Goal: Task Accomplishment & Management: Use online tool/utility

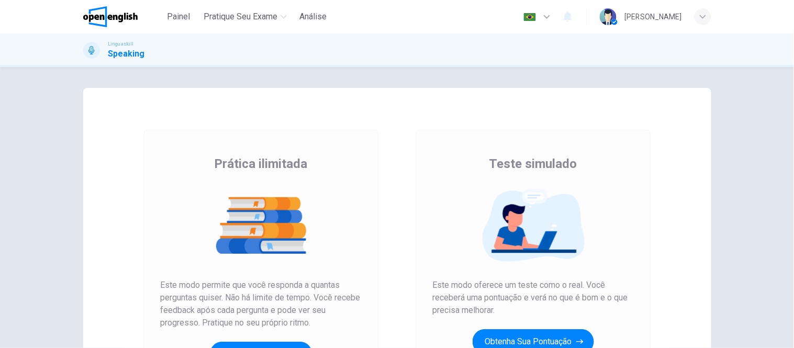
scroll to position [158, 0]
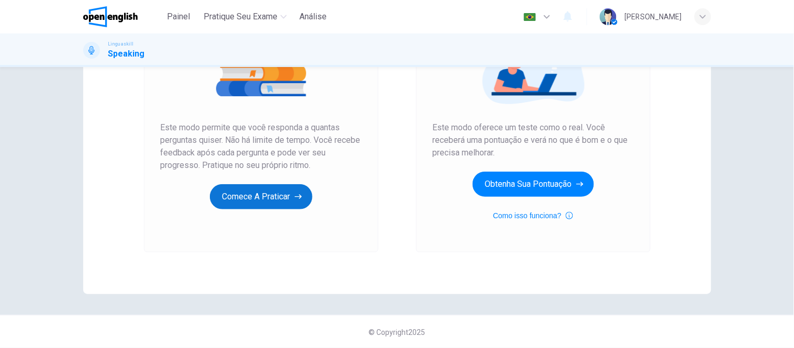
click at [272, 199] on button "Comece a praticar" at bounding box center [261, 196] width 103 height 25
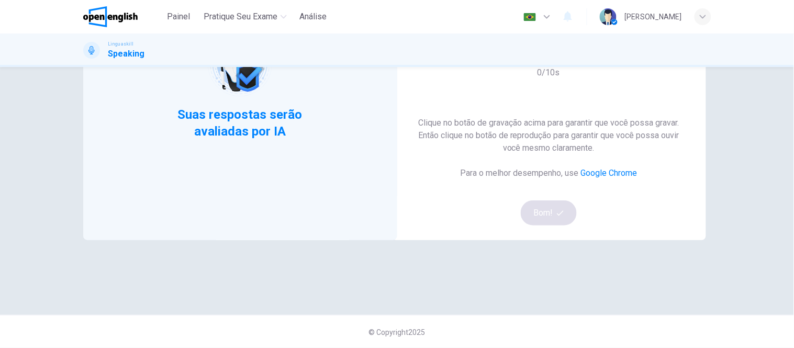
scroll to position [0, 0]
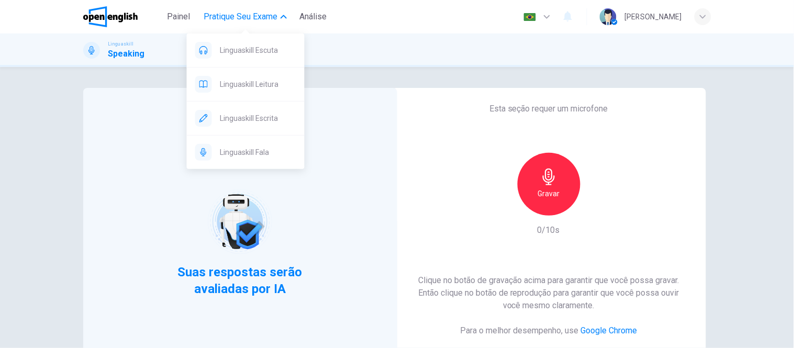
click at [278, 16] on button "Pratique seu exame" at bounding box center [245, 16] width 92 height 19
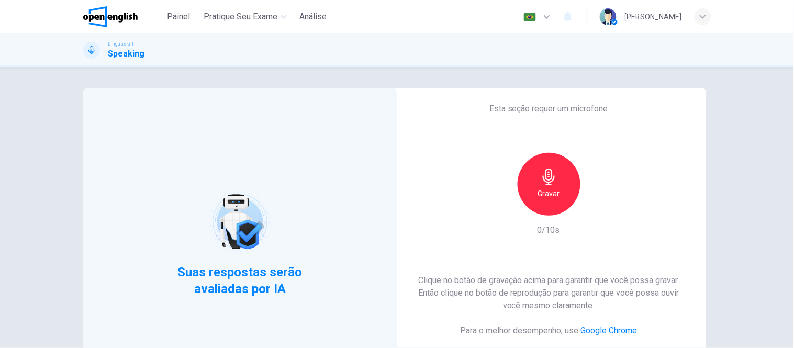
click at [546, 181] on icon "button" at bounding box center [549, 177] width 17 height 17
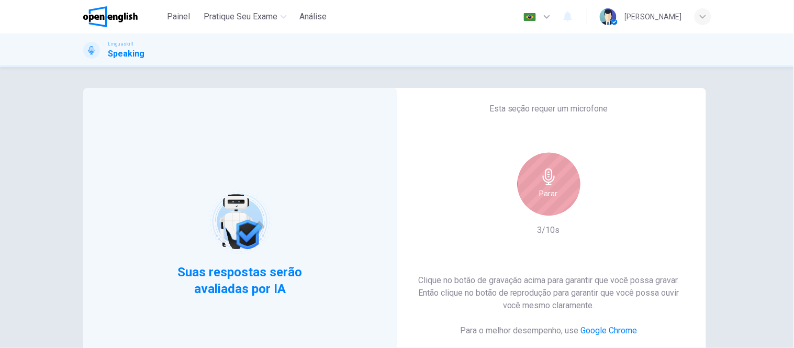
click at [546, 181] on icon "button" at bounding box center [549, 177] width 17 height 17
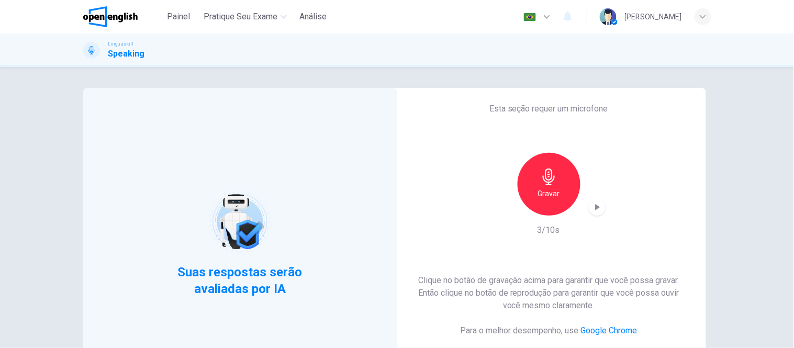
click at [594, 211] on icon "button" at bounding box center [597, 207] width 10 height 10
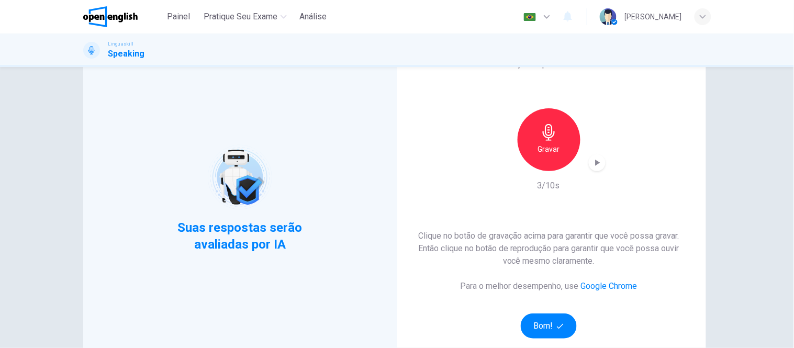
scroll to position [116, 0]
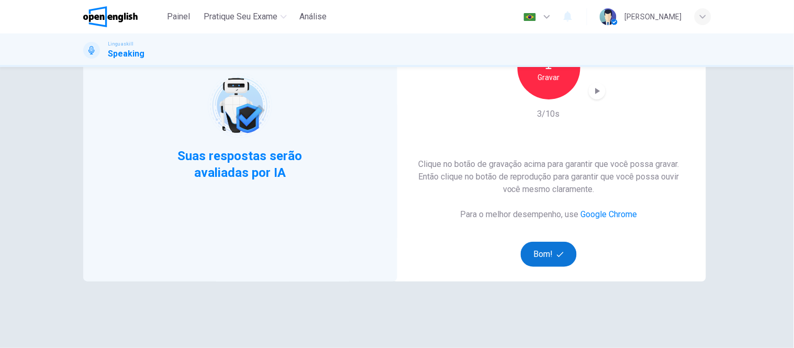
click at [557, 251] on icon "button" at bounding box center [560, 254] width 7 height 7
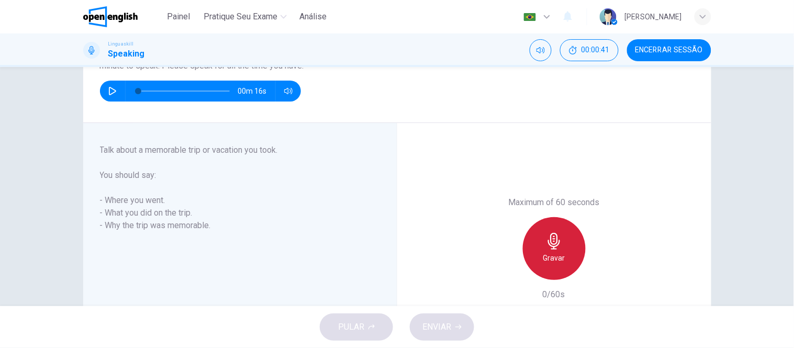
click at [561, 248] on div "Gravar" at bounding box center [554, 248] width 63 height 63
click at [563, 244] on div "Parar" at bounding box center [554, 248] width 63 height 63
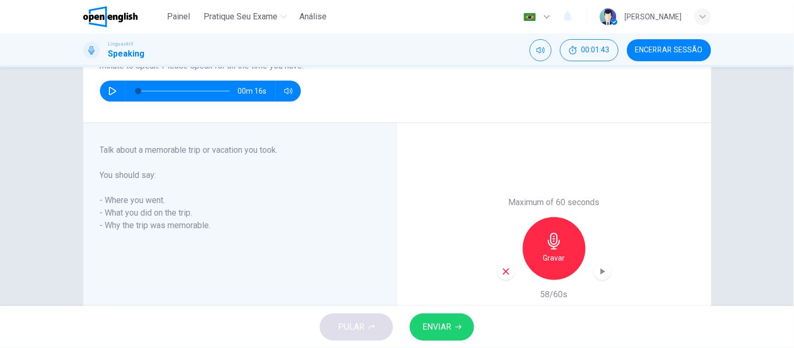
click at [442, 323] on span "ENVIAR" at bounding box center [436, 327] width 29 height 15
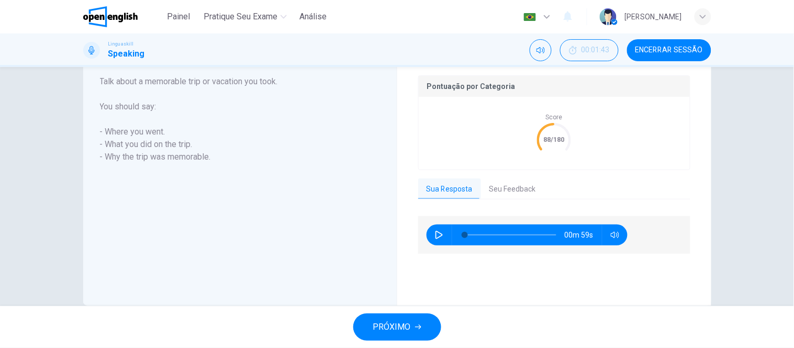
scroll to position [226, 0]
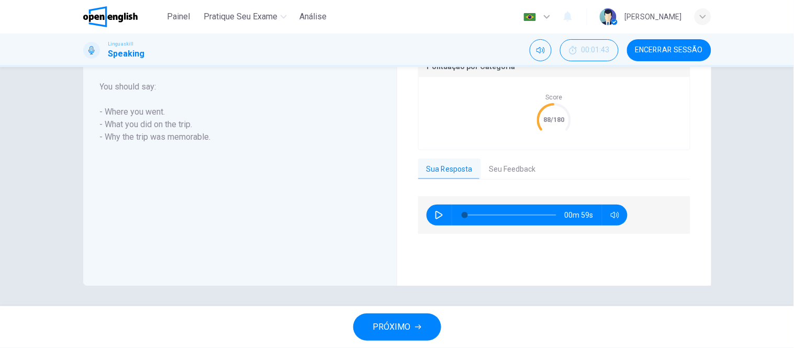
click at [500, 172] on button "Seu Feedback" at bounding box center [512, 170] width 63 height 22
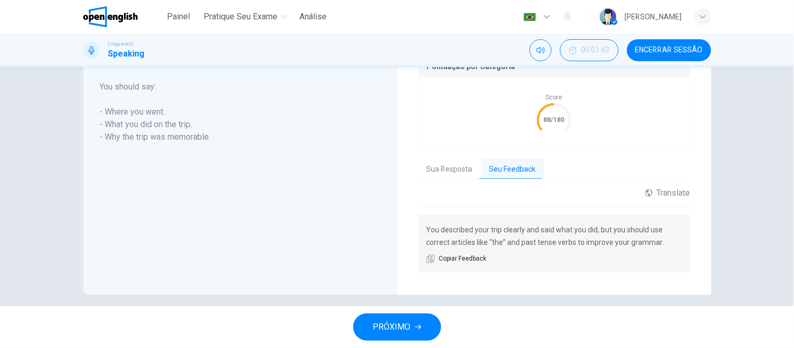
click at [411, 327] on button "PRÓXIMO" at bounding box center [397, 327] width 88 height 27
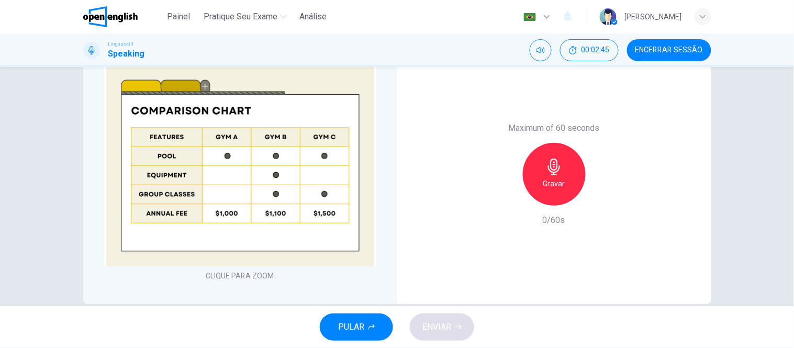
scroll to position [275, 0]
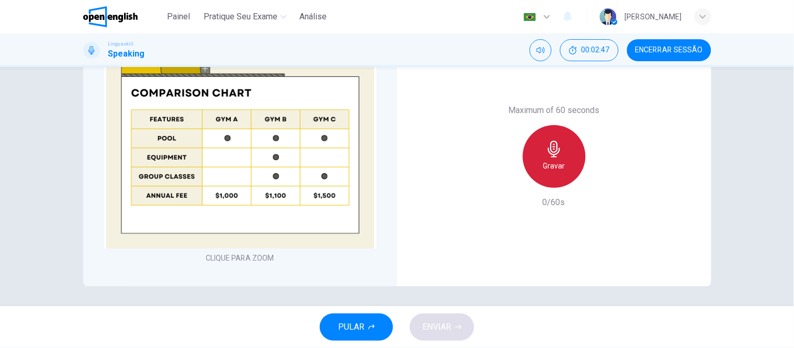
click at [550, 163] on h6 "Gravar" at bounding box center [554, 166] width 22 height 13
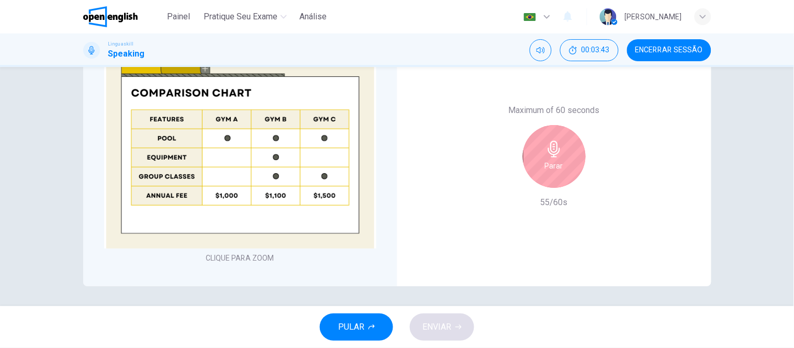
click at [557, 157] on icon "button" at bounding box center [554, 149] width 17 height 17
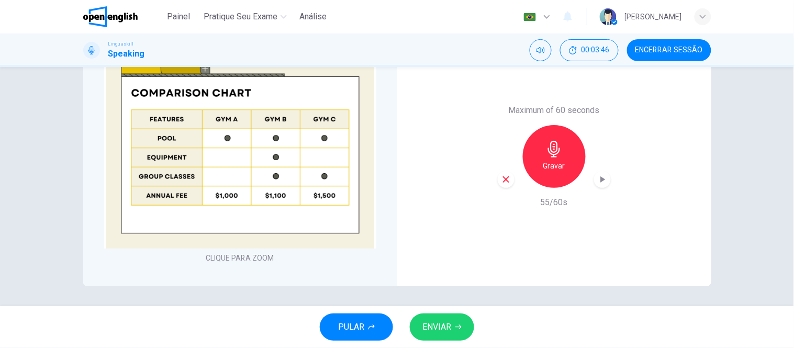
click at [447, 328] on span "ENVIAR" at bounding box center [436, 327] width 29 height 15
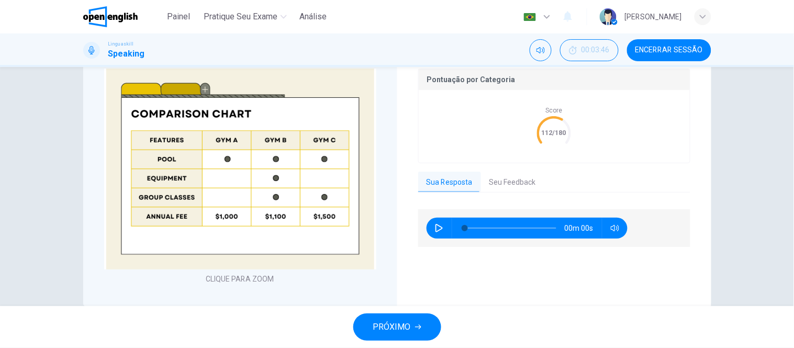
scroll to position [296, 0]
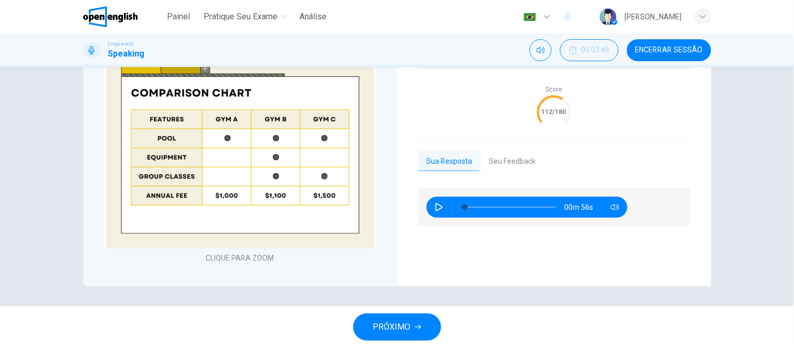
click at [503, 160] on button "Seu Feedback" at bounding box center [512, 162] width 63 height 22
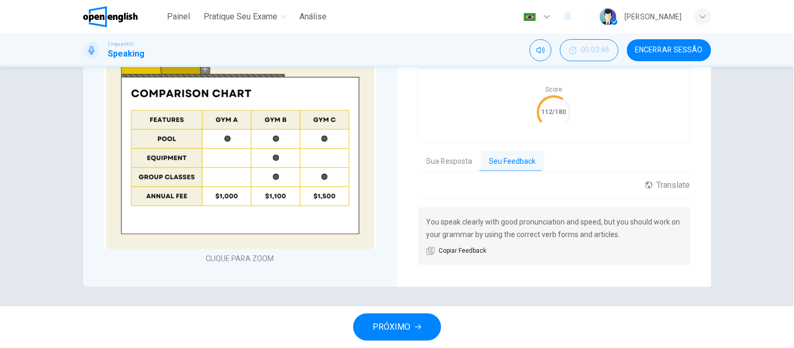
scroll to position [297, 0]
click at [407, 325] on span "PRÓXIMO" at bounding box center [392, 327] width 38 height 15
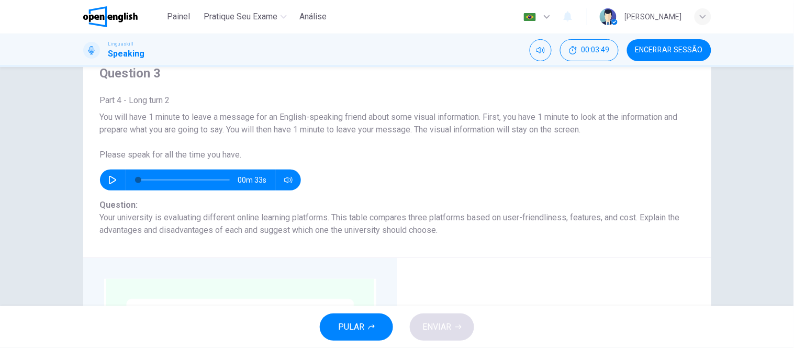
scroll to position [43, 0]
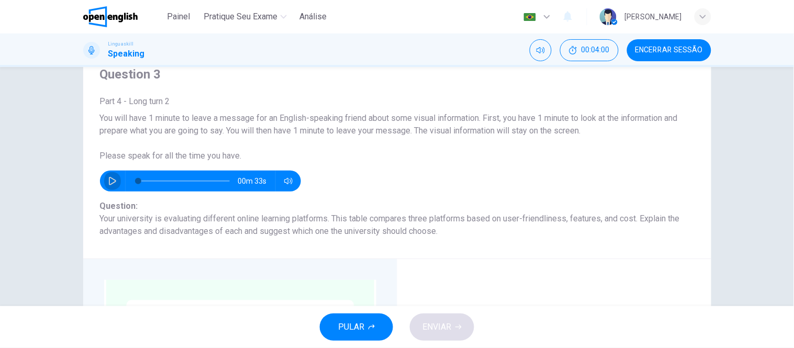
click at [109, 179] on icon "button" at bounding box center [112, 181] width 7 height 8
click at [109, 179] on icon "button" at bounding box center [112, 181] width 8 height 8
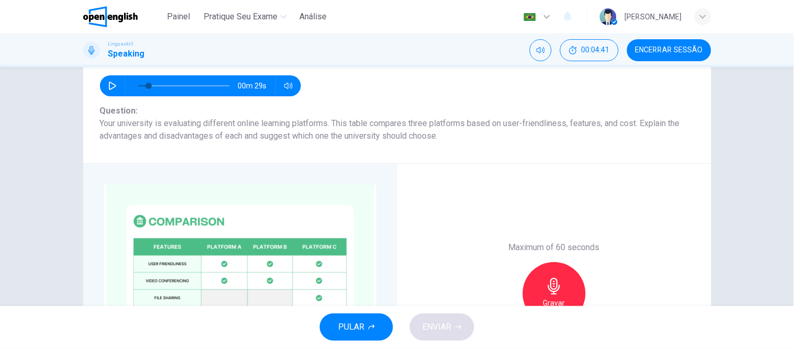
scroll to position [159, 0]
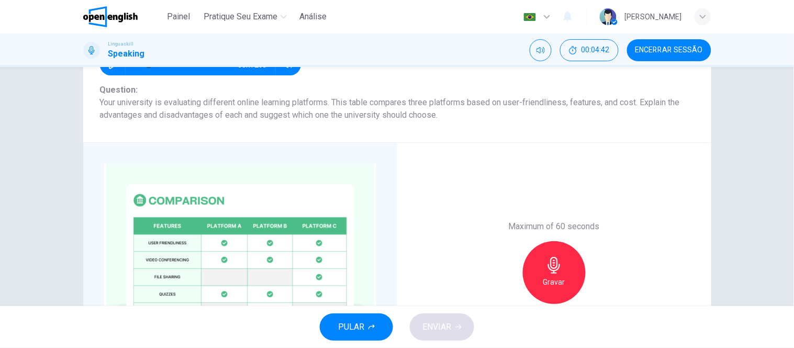
click at [562, 274] on div "Gravar" at bounding box center [554, 272] width 63 height 63
click at [553, 267] on icon "button" at bounding box center [554, 265] width 12 height 17
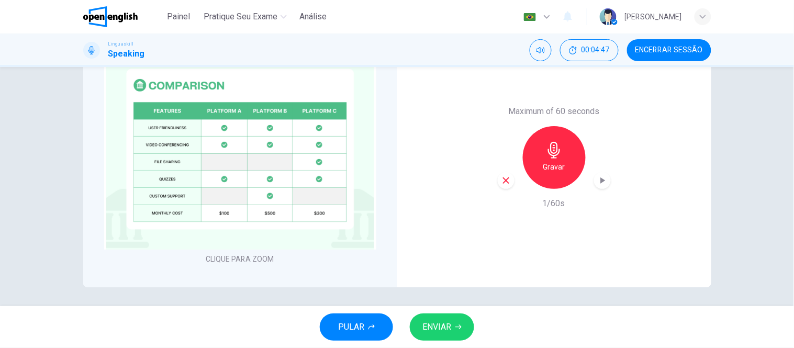
scroll to position [275, 0]
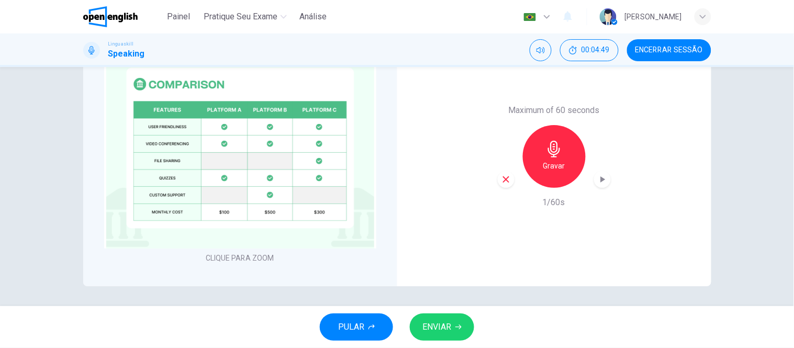
click at [504, 180] on icon "button" at bounding box center [506, 179] width 6 height 6
click at [546, 154] on icon "button" at bounding box center [554, 149] width 17 height 17
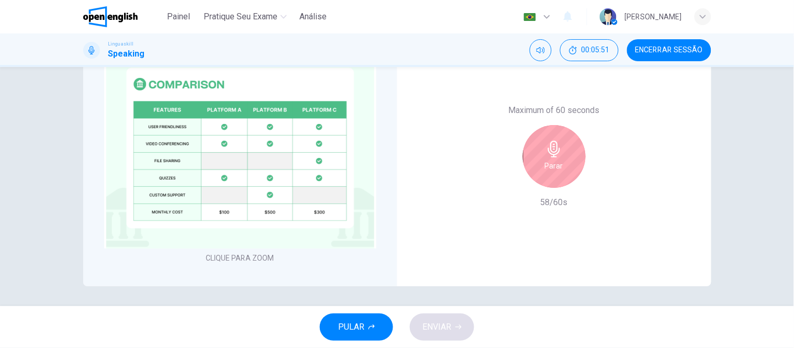
click at [550, 164] on h6 "Parar" at bounding box center [554, 166] width 18 height 13
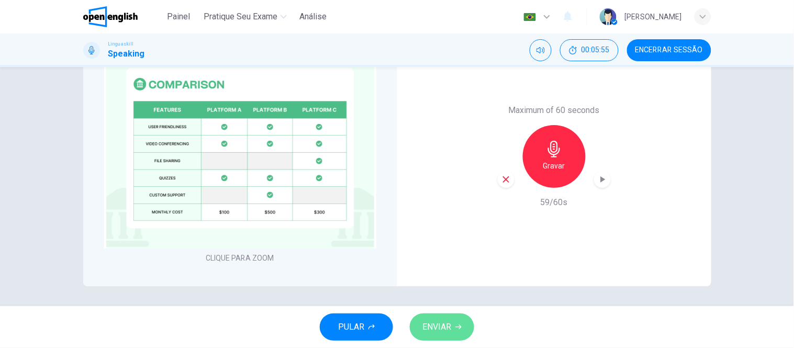
click at [445, 327] on span "ENVIAR" at bounding box center [436, 327] width 29 height 15
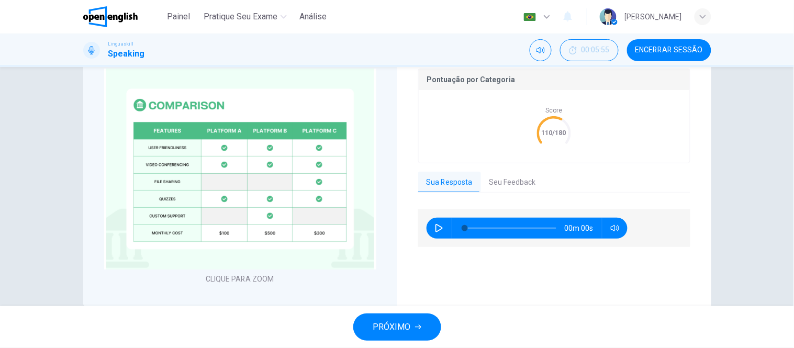
type input "*"
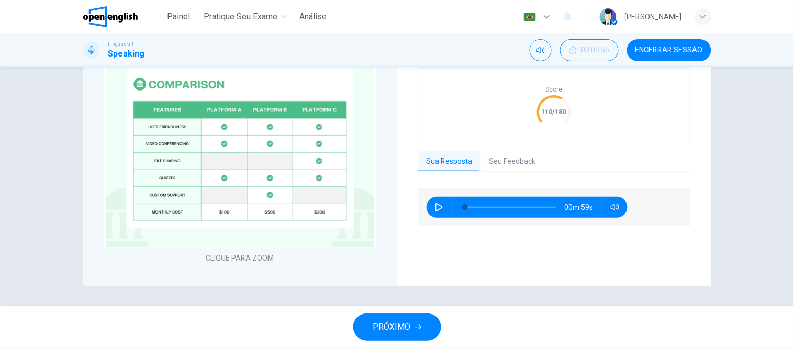
click at [504, 161] on button "Seu Feedback" at bounding box center [512, 162] width 63 height 22
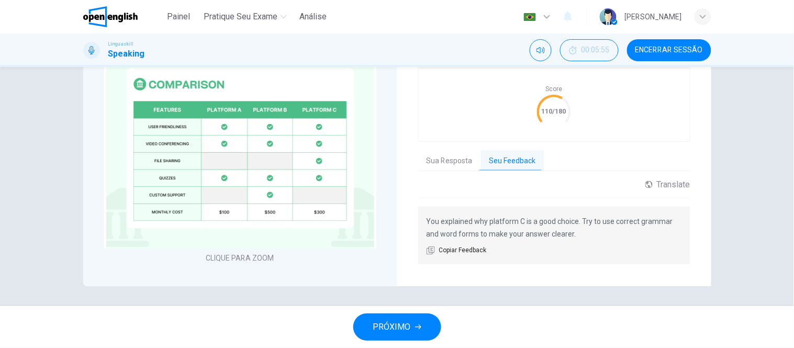
scroll to position [298, 0]
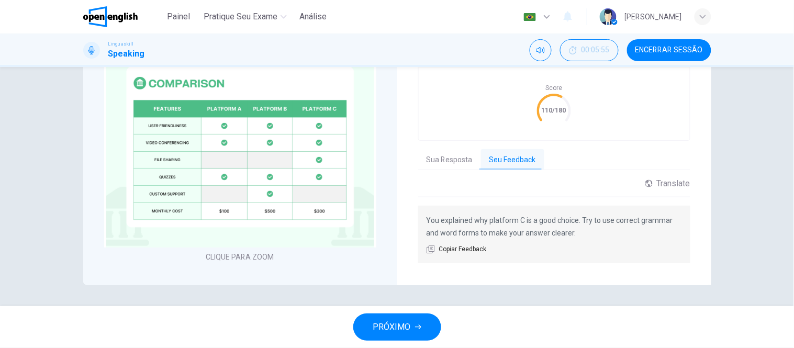
click at [396, 330] on span "PRÓXIMO" at bounding box center [392, 327] width 38 height 15
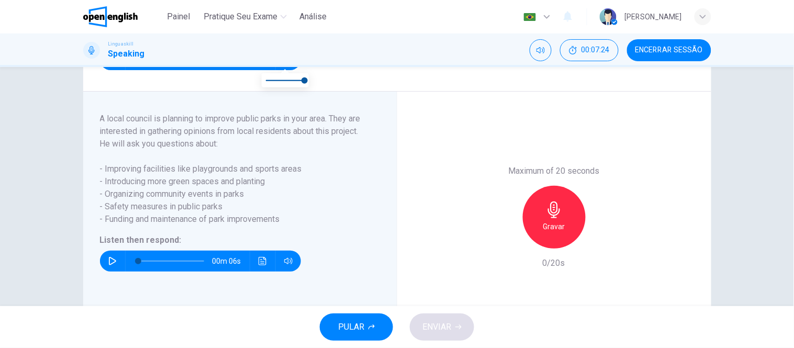
scroll to position [159, 0]
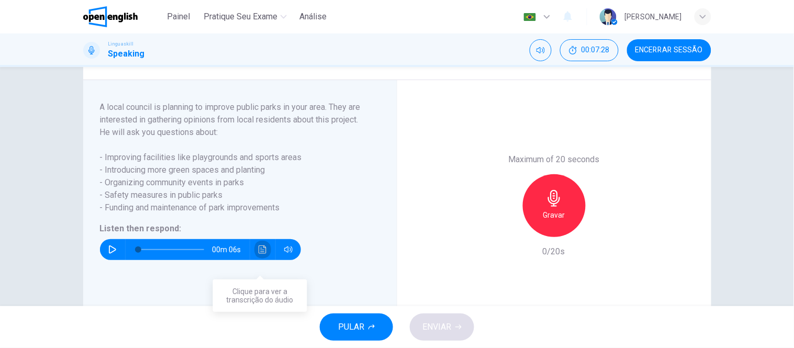
click at [259, 254] on icon "Clique para ver a transcrição do áudio" at bounding box center [263, 249] width 8 height 8
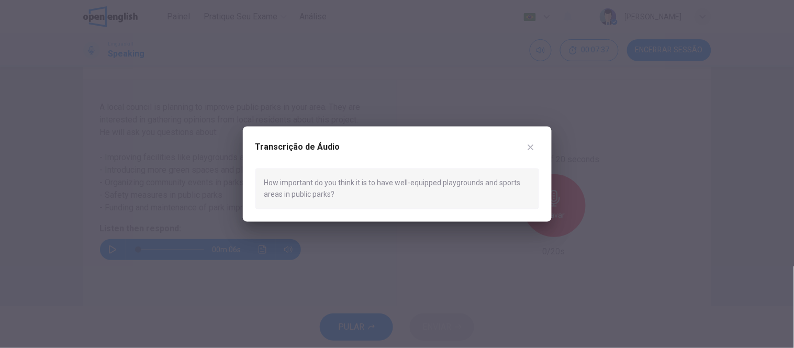
click at [531, 146] on icon "button" at bounding box center [531, 147] width 8 height 8
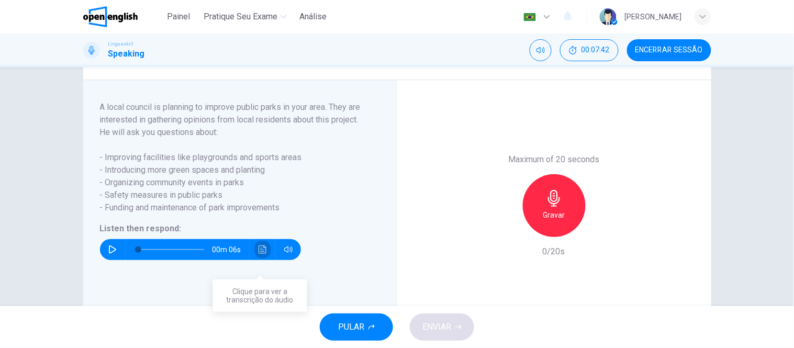
click at [260, 254] on icon "Clique para ver a transcrição do áudio" at bounding box center [263, 249] width 8 height 8
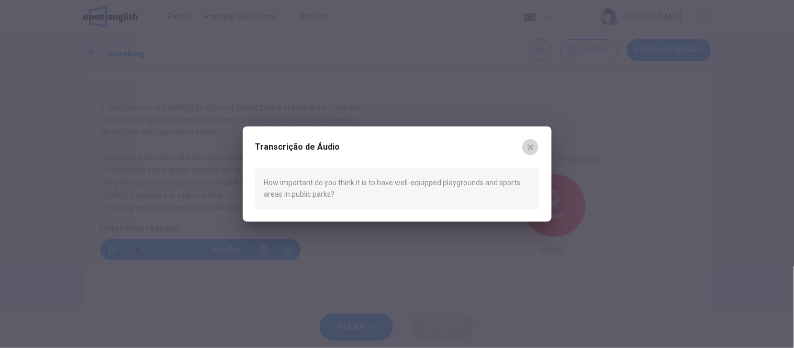
click at [534, 149] on icon "button" at bounding box center [531, 147] width 8 height 8
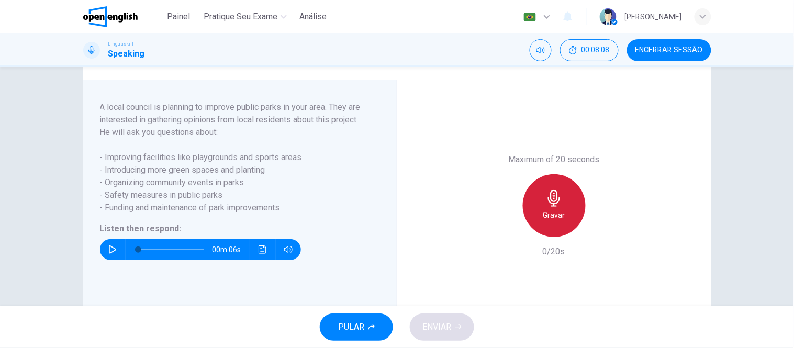
click at [532, 215] on div "Gravar" at bounding box center [554, 205] width 63 height 63
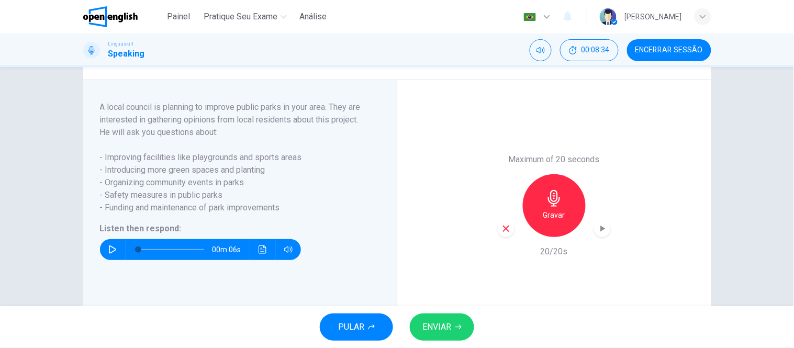
click at [501, 233] on icon "button" at bounding box center [505, 228] width 9 height 9
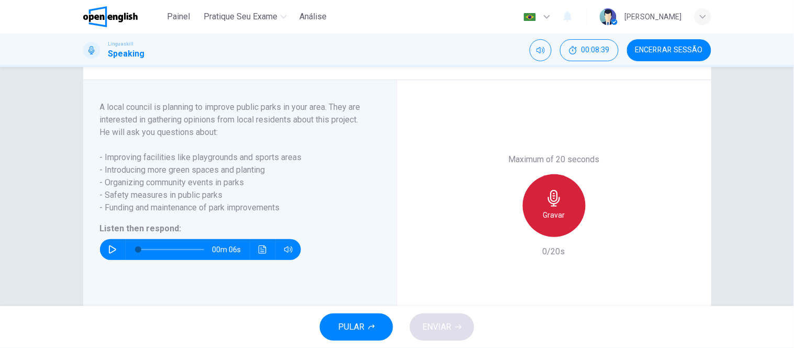
click at [550, 207] on icon "button" at bounding box center [554, 198] width 17 height 17
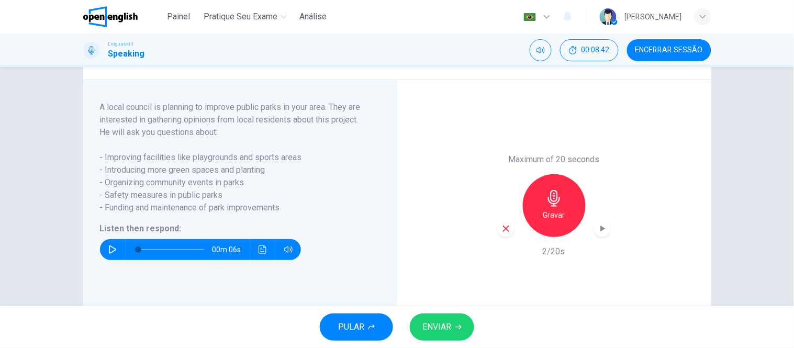
click at [501, 233] on icon "button" at bounding box center [505, 228] width 9 height 9
click at [543, 221] on h6 "Gravar" at bounding box center [554, 215] width 22 height 13
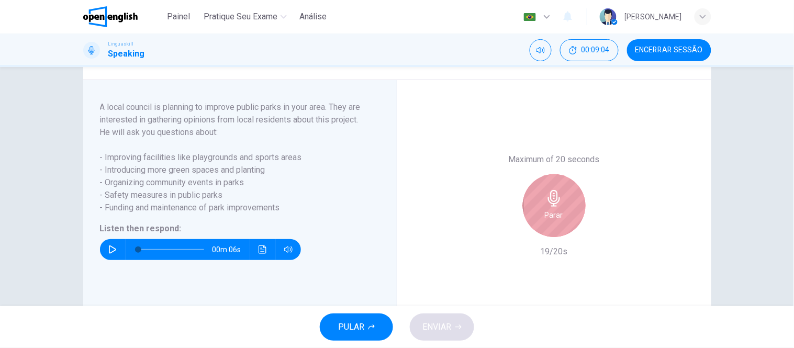
click at [541, 224] on div "Parar" at bounding box center [554, 205] width 63 height 63
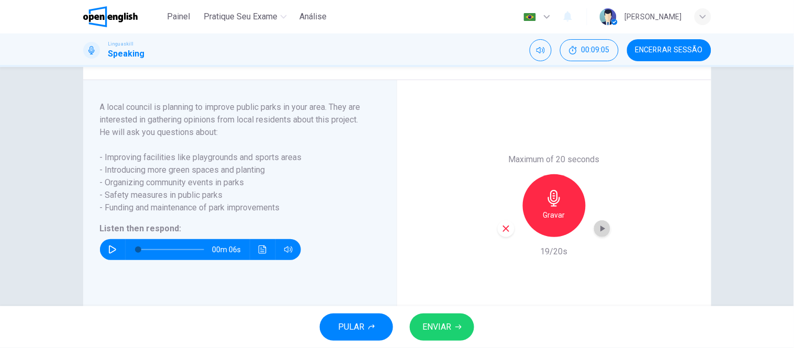
click at [599, 234] on icon "button" at bounding box center [602, 228] width 10 height 10
click at [599, 233] on icon "button" at bounding box center [602, 229] width 7 height 8
click at [441, 330] on span "ENVIAR" at bounding box center [436, 327] width 29 height 15
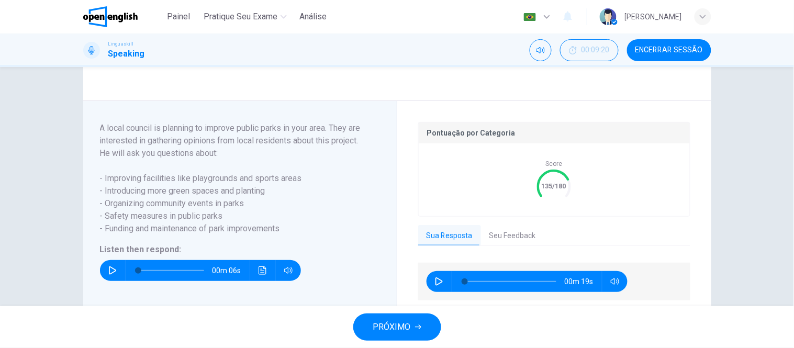
click at [506, 247] on button "Seu Feedback" at bounding box center [512, 236] width 63 height 22
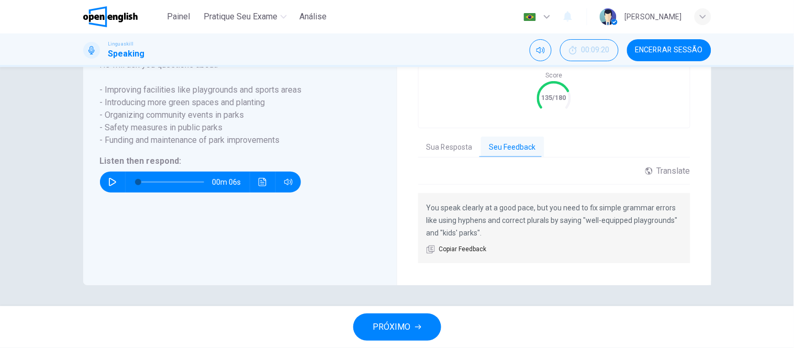
scroll to position [260, 0]
click at [399, 328] on span "PRÓXIMO" at bounding box center [392, 327] width 38 height 15
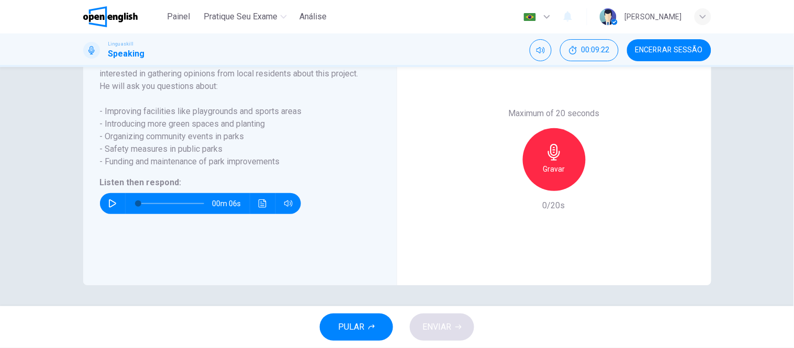
click at [259, 205] on icon "Clique para ver a transcrição do áudio" at bounding box center [263, 203] width 8 height 8
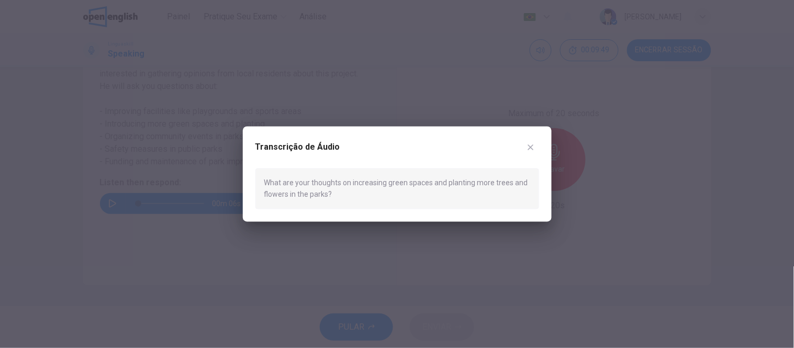
click at [532, 147] on icon "button" at bounding box center [531, 147] width 8 height 8
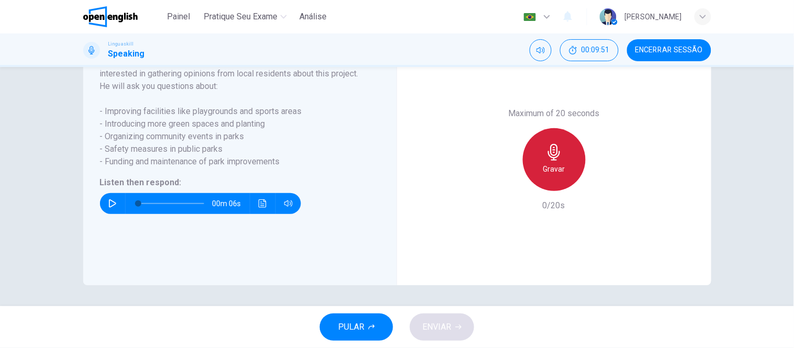
click at [555, 166] on h6 "Gravar" at bounding box center [554, 169] width 22 height 13
click at [546, 174] on h6 "Parar" at bounding box center [554, 169] width 18 height 13
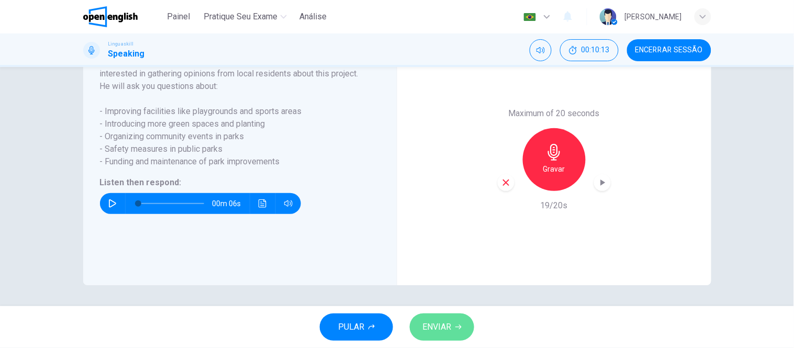
click at [450, 331] on span "ENVIAR" at bounding box center [436, 327] width 29 height 15
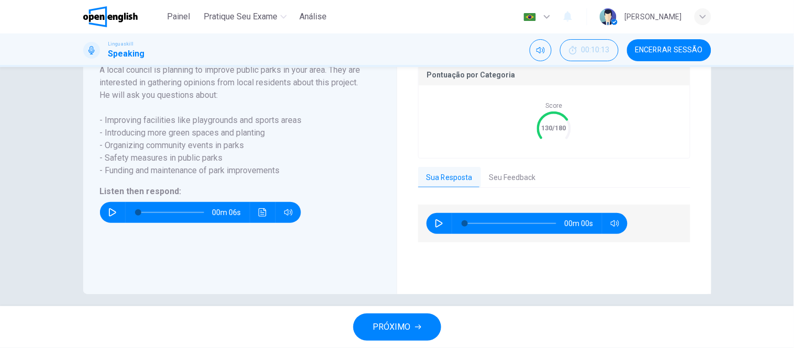
scroll to position [238, 0]
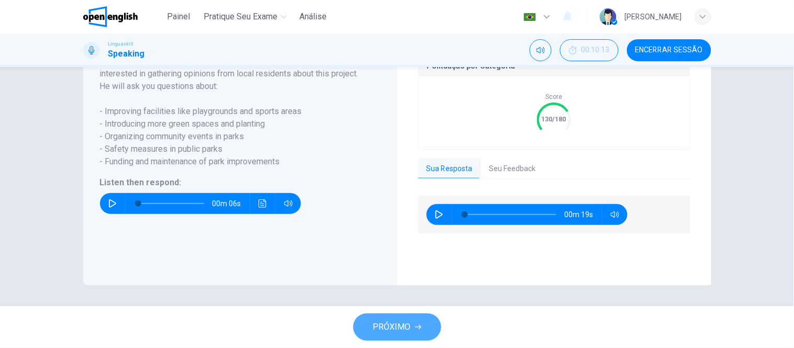
click at [415, 327] on icon "button" at bounding box center [418, 327] width 6 height 5
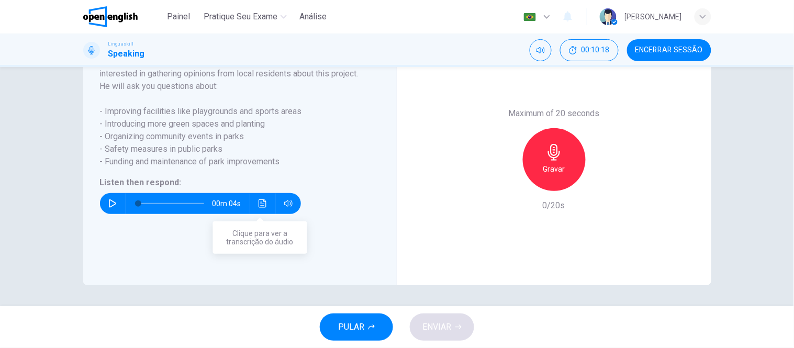
click at [259, 206] on icon "Clique para ver a transcrição do áudio" at bounding box center [263, 203] width 8 height 8
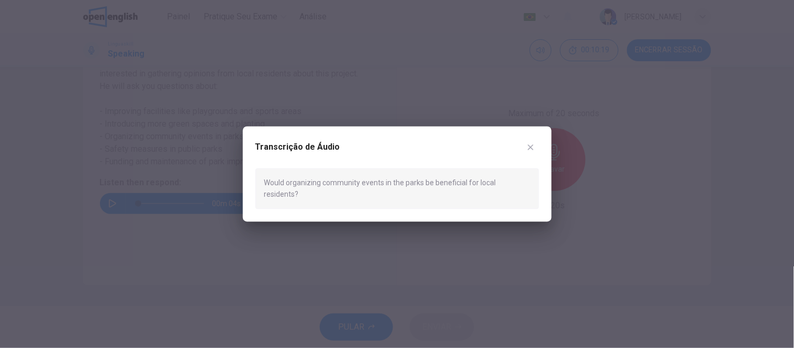
click at [257, 206] on div "Transcrição de Áudio Would organizing community events in the parks be benefici…" at bounding box center [397, 174] width 309 height 96
click at [530, 150] on icon "button" at bounding box center [531, 147] width 6 height 6
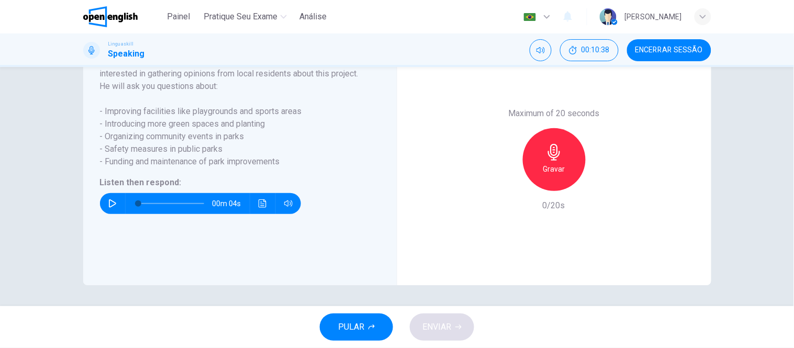
click at [543, 165] on h6 "Gravar" at bounding box center [554, 169] width 22 height 13
click at [539, 164] on div "Gravar" at bounding box center [554, 159] width 63 height 63
click at [564, 159] on div "Parar" at bounding box center [554, 159] width 63 height 63
click at [540, 176] on div "Parar" at bounding box center [554, 159] width 63 height 63
click at [503, 184] on icon "button" at bounding box center [506, 183] width 6 height 6
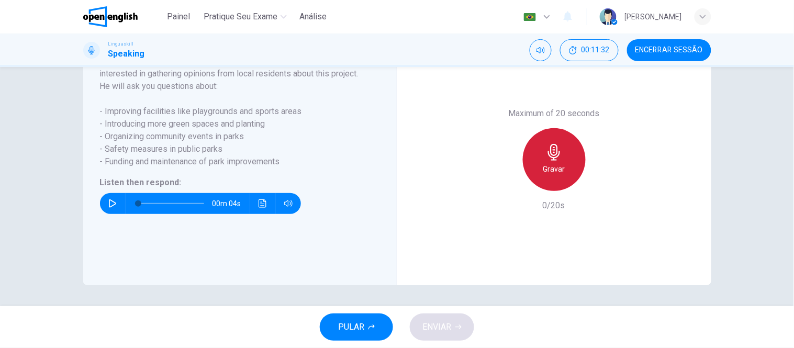
click at [553, 161] on div "Gravar" at bounding box center [554, 159] width 63 height 63
click at [553, 161] on div "Parar" at bounding box center [554, 159] width 63 height 63
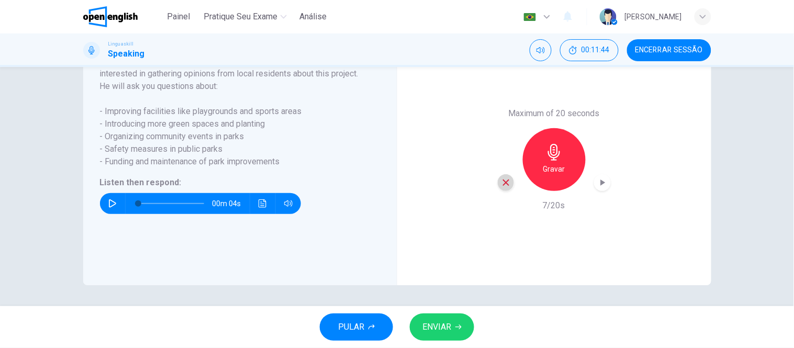
click at [503, 184] on icon "button" at bounding box center [505, 182] width 9 height 9
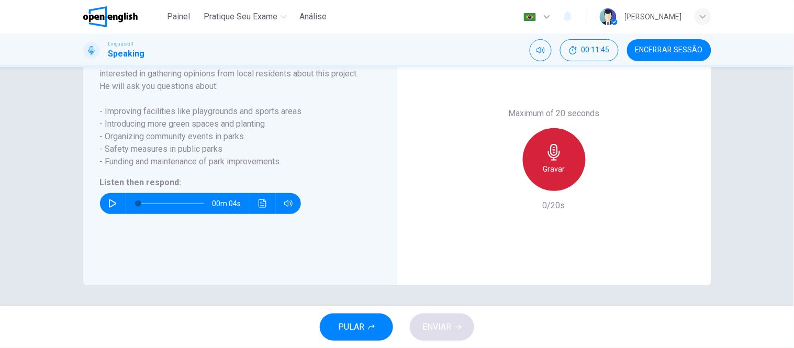
click at [543, 165] on h6 "Gravar" at bounding box center [554, 169] width 22 height 13
click at [566, 155] on div "Parar" at bounding box center [554, 159] width 63 height 63
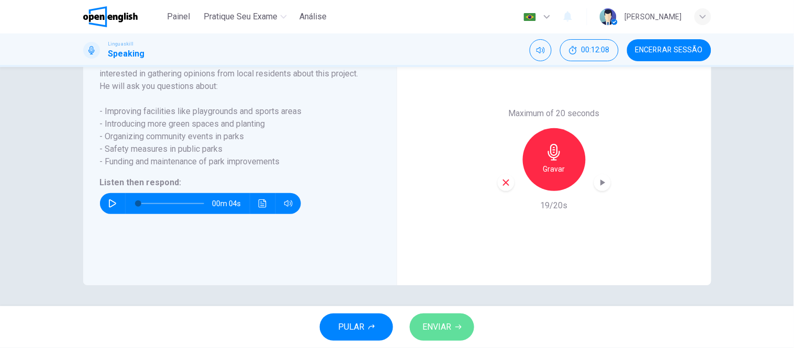
click at [444, 327] on span "ENVIAR" at bounding box center [436, 327] width 29 height 15
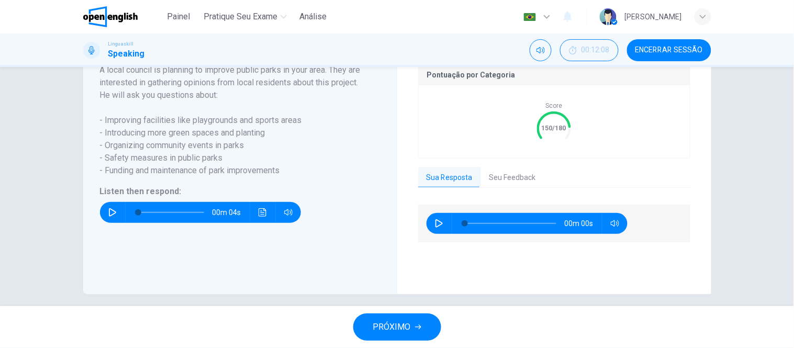
scroll to position [238, 0]
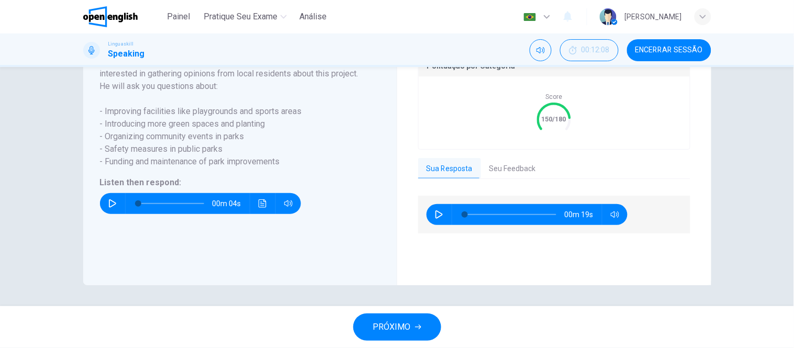
click at [507, 165] on button "Seu Feedback" at bounding box center [512, 169] width 63 height 22
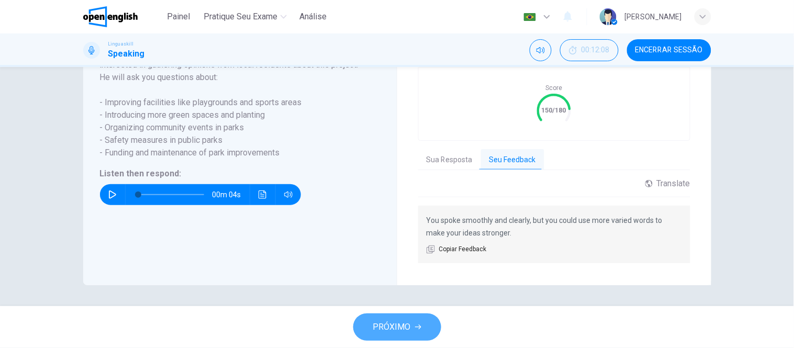
click at [415, 325] on icon "button" at bounding box center [418, 327] width 6 height 6
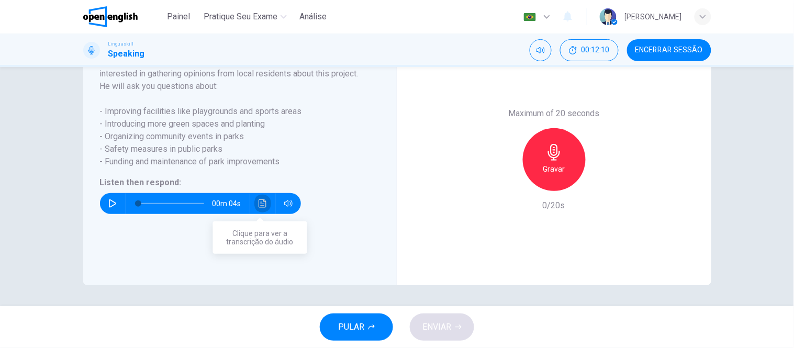
click at [259, 204] on icon "Clique para ver a transcrição do áudio" at bounding box center [263, 203] width 8 height 8
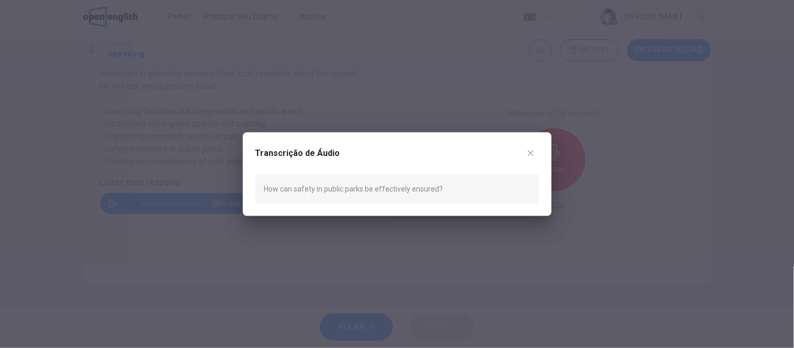
click at [534, 148] on button "button" at bounding box center [530, 152] width 17 height 17
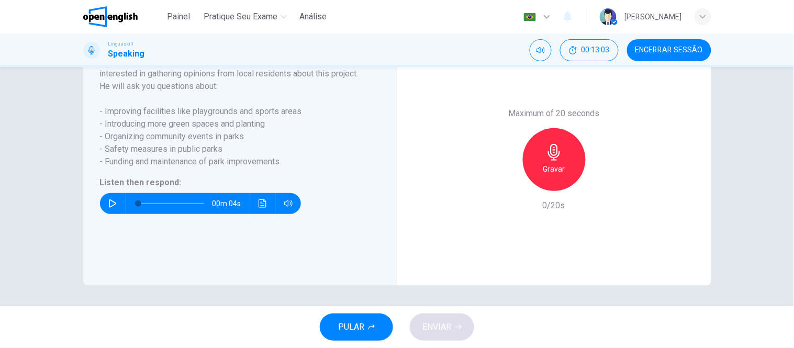
click at [109, 203] on icon "button" at bounding box center [112, 203] width 8 height 8
click at [104, 203] on button "button" at bounding box center [112, 203] width 17 height 21
click at [563, 169] on div "Gravar" at bounding box center [554, 159] width 63 height 63
click at [563, 169] on div "Parar" at bounding box center [554, 159] width 63 height 63
click at [445, 330] on span "ENVIAR" at bounding box center [436, 327] width 29 height 15
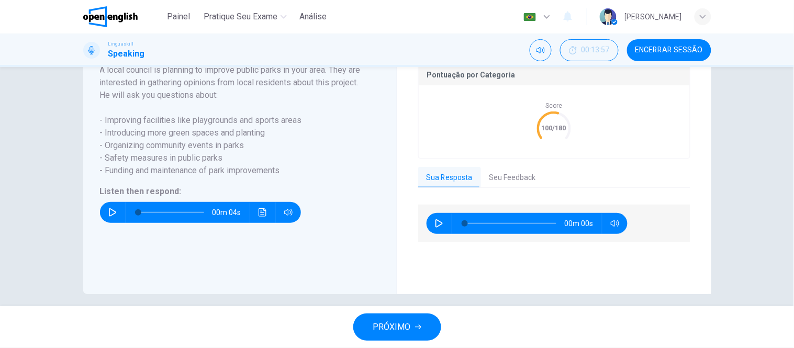
scroll to position [238, 0]
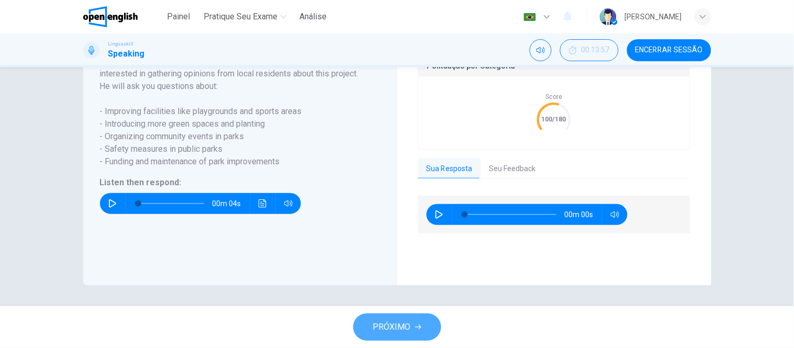
click at [418, 327] on icon "button" at bounding box center [418, 327] width 6 height 5
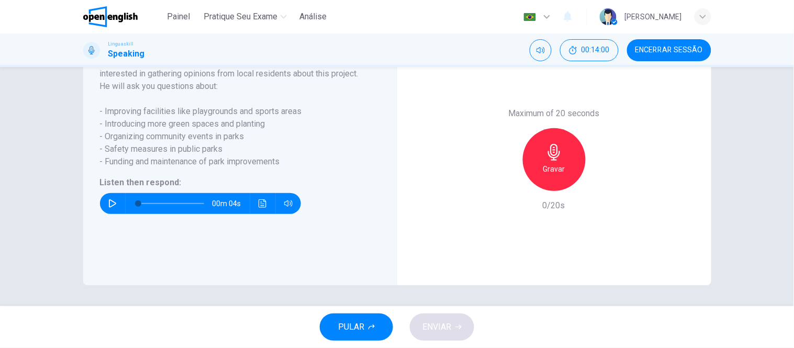
drag, startPoint x: 108, startPoint y: 200, endPoint x: 117, endPoint y: 200, distance: 9.4
click at [109, 200] on icon "button" at bounding box center [112, 203] width 7 height 8
click at [259, 201] on icon "Clique para ver a transcrição do áudio" at bounding box center [263, 203] width 8 height 8
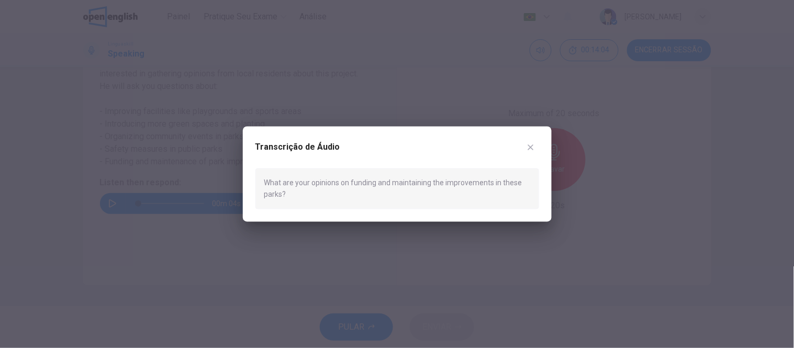
type input "*"
click at [531, 146] on icon "button" at bounding box center [531, 147] width 6 height 6
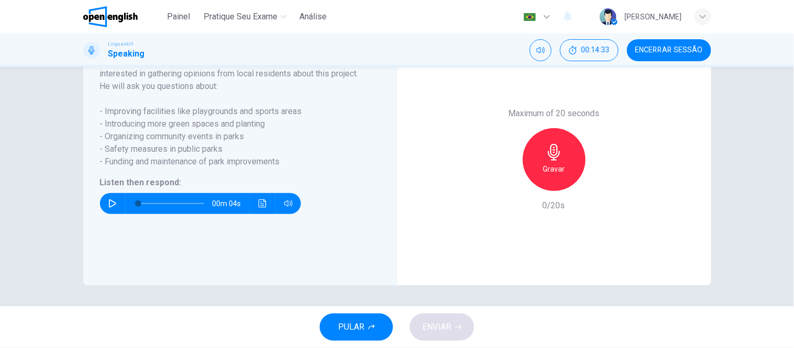
click at [549, 155] on icon "button" at bounding box center [554, 152] width 12 height 17
click at [548, 157] on icon "button" at bounding box center [554, 152] width 12 height 17
click at [439, 324] on span "ENVIAR" at bounding box center [436, 327] width 29 height 15
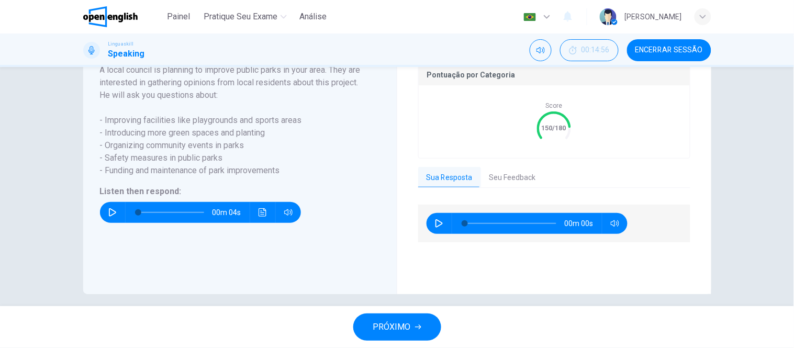
scroll to position [238, 0]
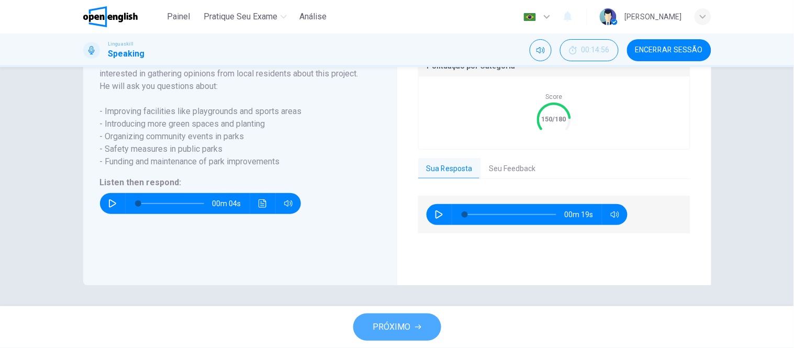
click at [421, 332] on button "PRÓXIMO" at bounding box center [397, 327] width 88 height 27
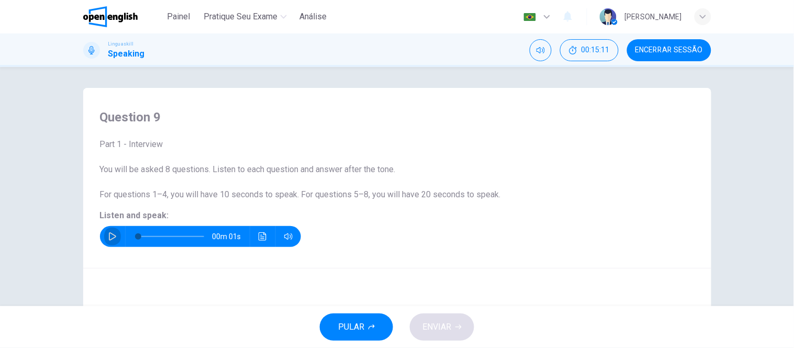
click at [111, 233] on icon "button" at bounding box center [112, 236] width 8 height 8
click at [259, 236] on icon "Clique para ver a transcrição do áudio" at bounding box center [263, 236] width 8 height 8
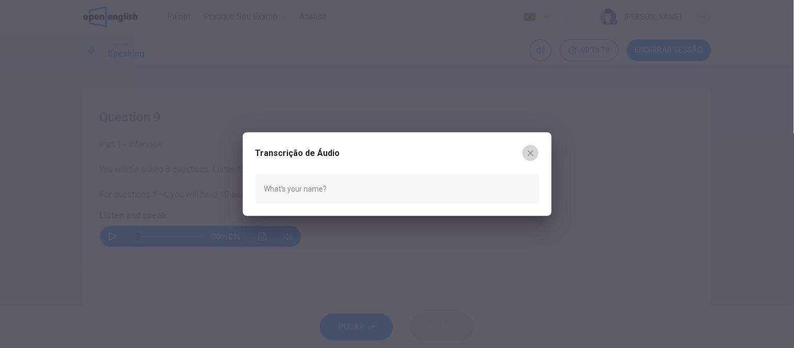
click at [535, 149] on button "button" at bounding box center [530, 152] width 17 height 17
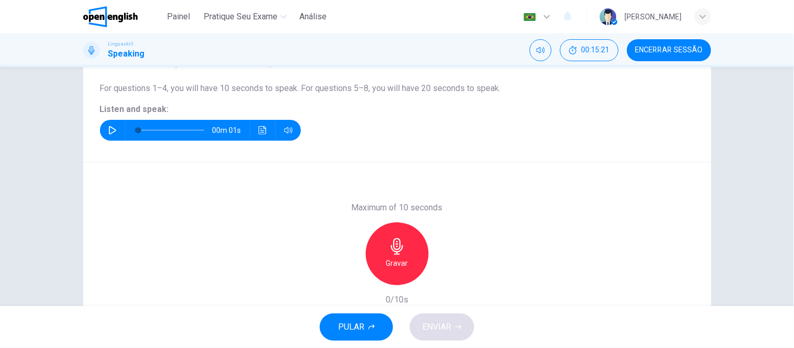
scroll to position [116, 0]
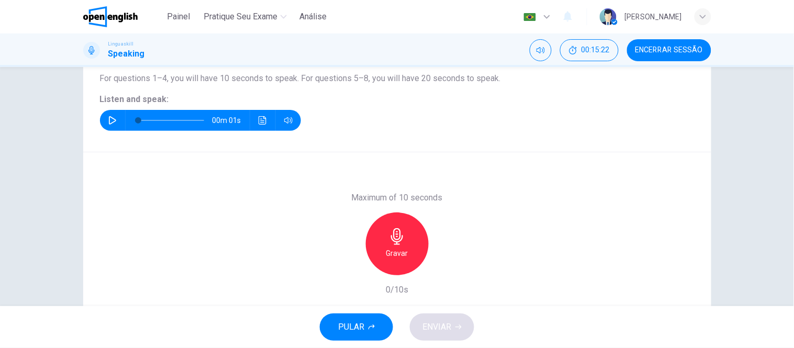
click at [390, 253] on h6 "Gravar" at bounding box center [397, 253] width 22 height 13
click at [390, 253] on h6 "Parar" at bounding box center [397, 253] width 18 height 13
click at [346, 267] on icon "button" at bounding box center [349, 267] width 6 height 6
click at [395, 244] on div "Gravar" at bounding box center [397, 243] width 63 height 63
click at [388, 246] on div "Parar" at bounding box center [397, 243] width 63 height 63
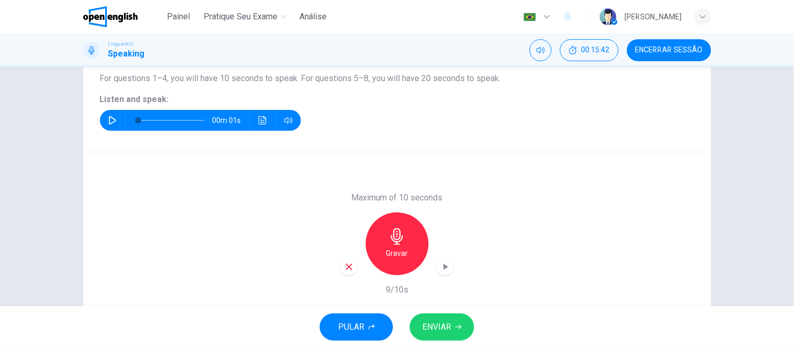
click at [443, 326] on span "ENVIAR" at bounding box center [436, 327] width 29 height 15
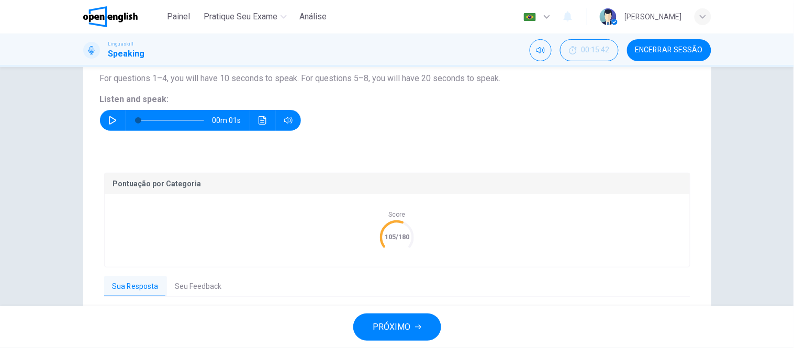
click at [205, 284] on button "Seu Feedback" at bounding box center [198, 287] width 63 height 22
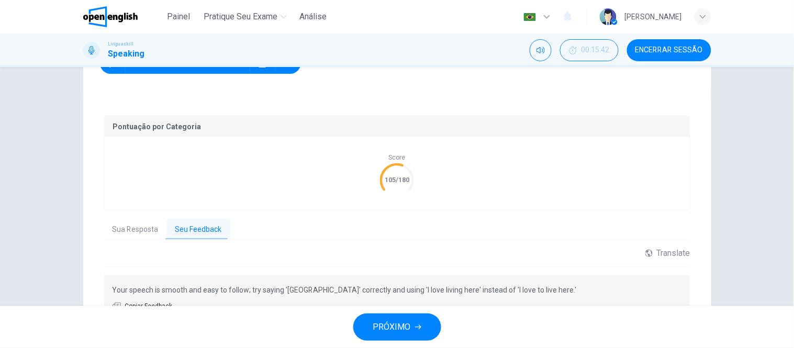
scroll to position [174, 0]
click at [407, 325] on span "PRÓXIMO" at bounding box center [392, 327] width 38 height 15
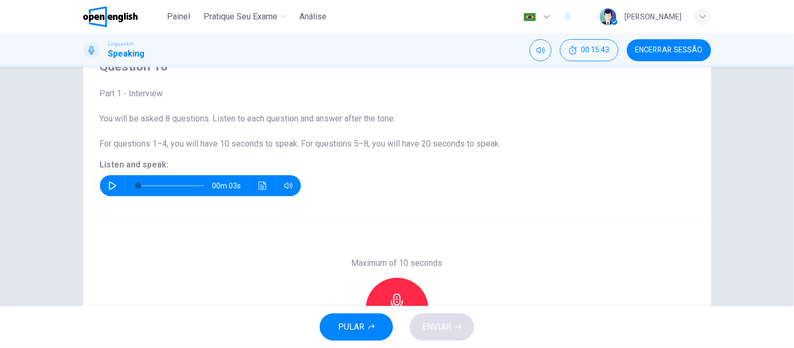
scroll to position [50, 0]
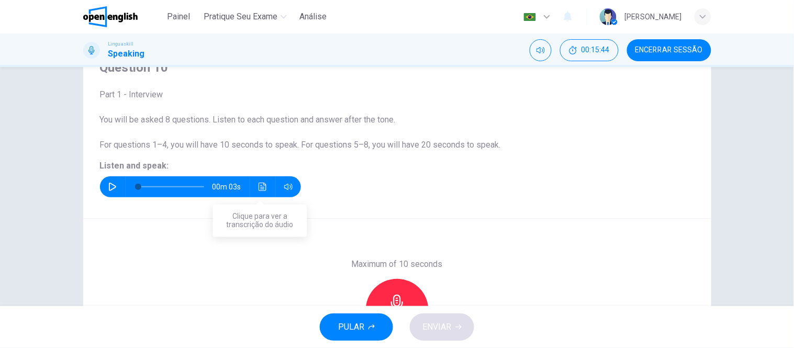
click at [259, 186] on icon "Clique para ver a transcrição do áudio" at bounding box center [263, 187] width 8 height 8
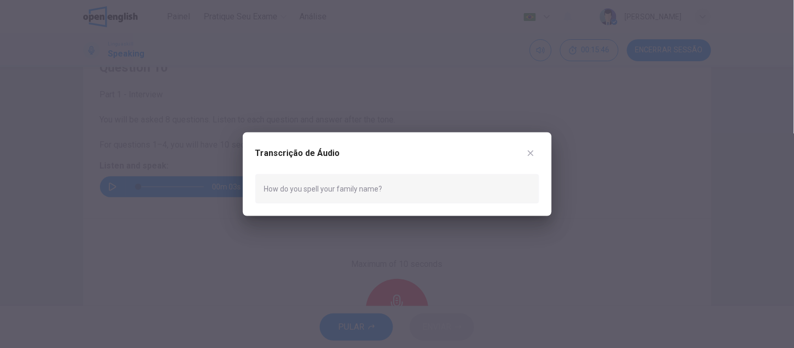
click at [221, 250] on div at bounding box center [397, 174] width 794 height 348
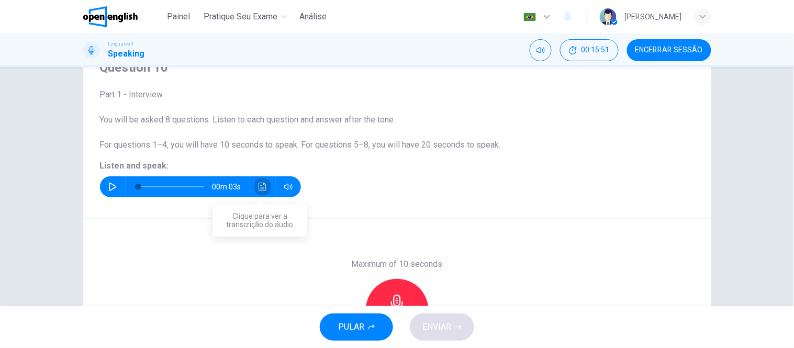
click at [262, 185] on icon "Clique para ver a transcrição do áudio" at bounding box center [263, 187] width 8 height 8
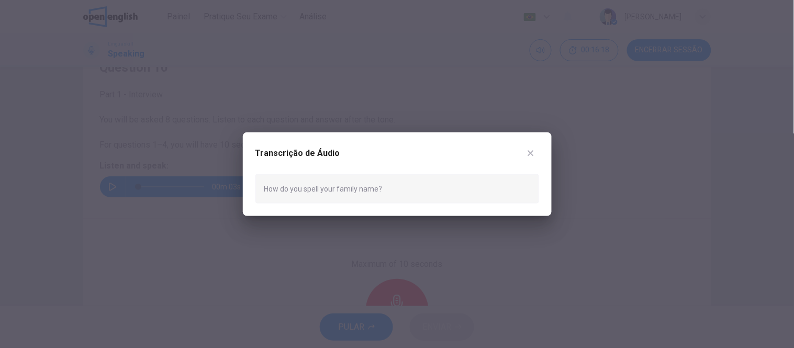
click at [534, 151] on icon "button" at bounding box center [531, 153] width 8 height 8
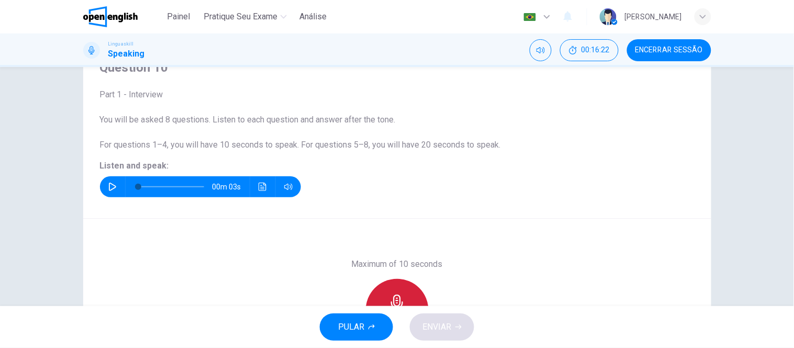
click at [385, 294] on div "Gravar" at bounding box center [397, 310] width 63 height 63
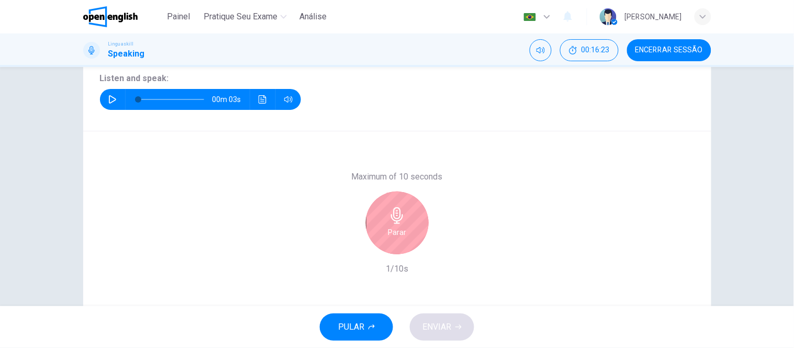
scroll to position [166, 0]
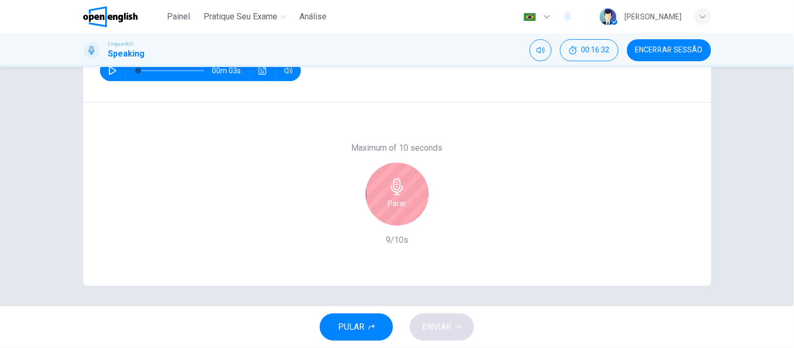
click at [394, 201] on h6 "Parar" at bounding box center [397, 203] width 18 height 13
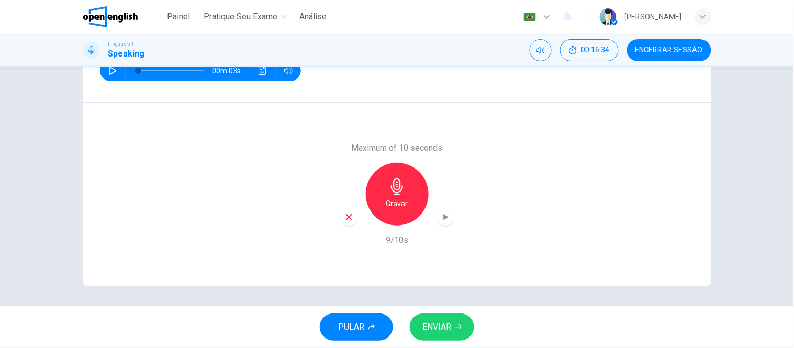
click at [433, 330] on span "ENVIAR" at bounding box center [436, 327] width 29 height 15
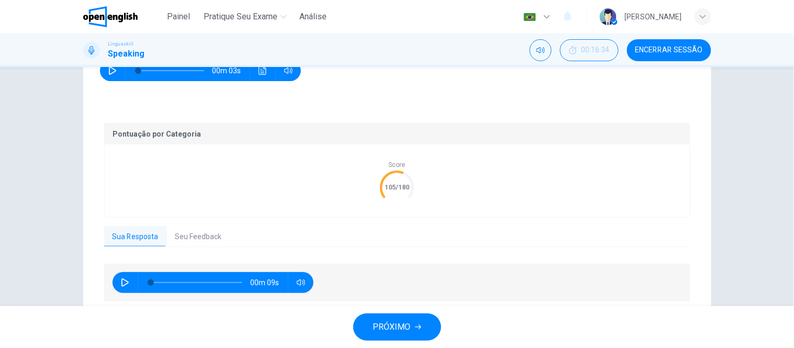
click at [197, 242] on button "Seu Feedback" at bounding box center [198, 237] width 63 height 22
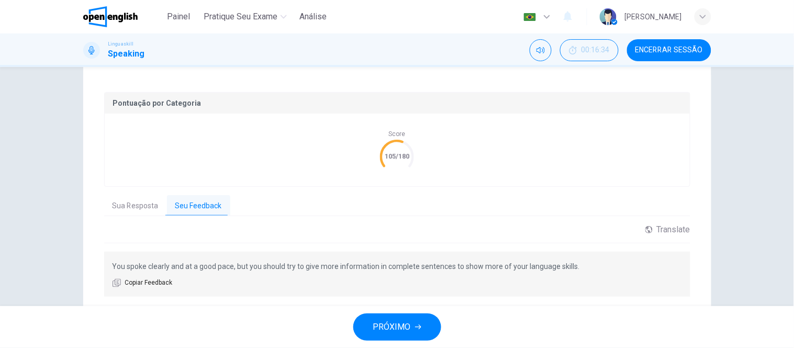
scroll to position [224, 0]
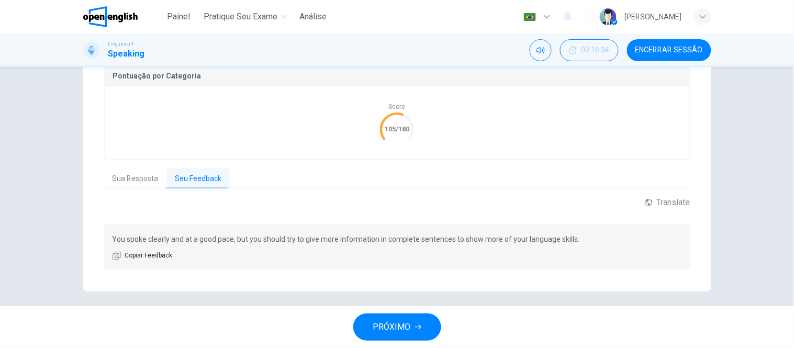
click at [409, 323] on span "PRÓXIMO" at bounding box center [392, 327] width 38 height 15
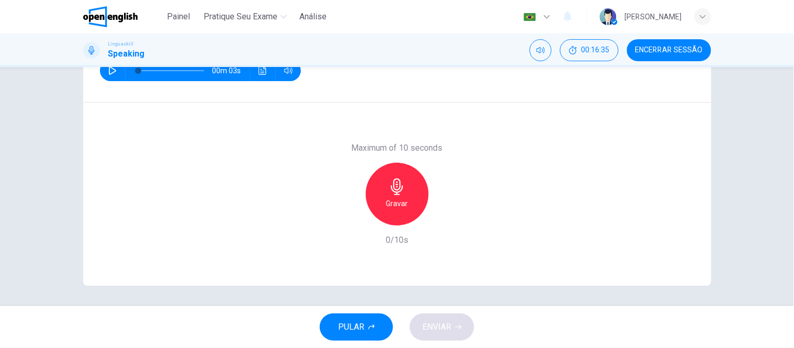
scroll to position [50, 0]
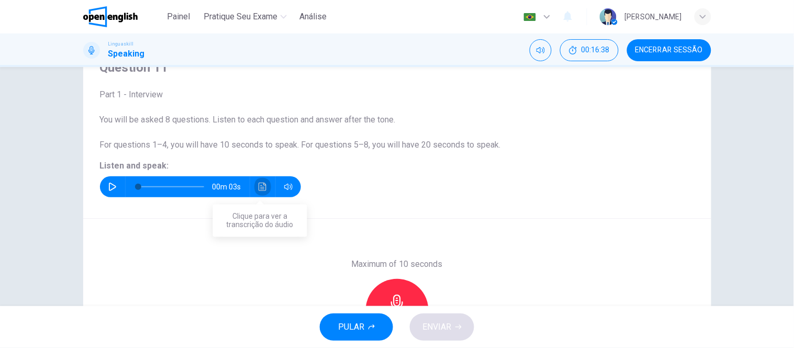
click at [260, 186] on icon "Clique para ver a transcrição do áudio" at bounding box center [263, 187] width 8 height 8
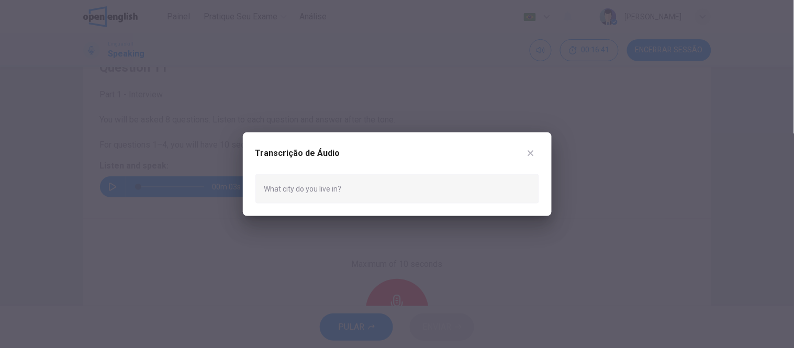
click at [529, 153] on icon "button" at bounding box center [531, 153] width 8 height 8
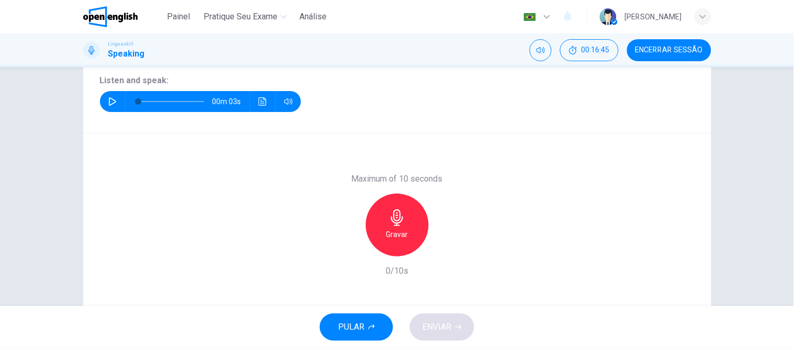
scroll to position [108, 0]
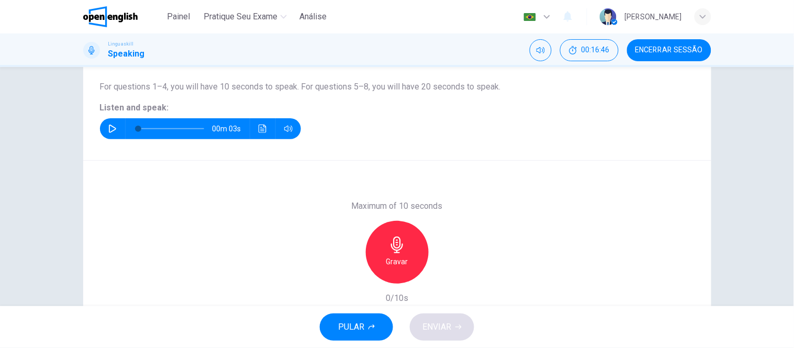
click at [395, 244] on icon "button" at bounding box center [397, 245] width 12 height 17
click at [394, 241] on icon "button" at bounding box center [397, 245] width 17 height 17
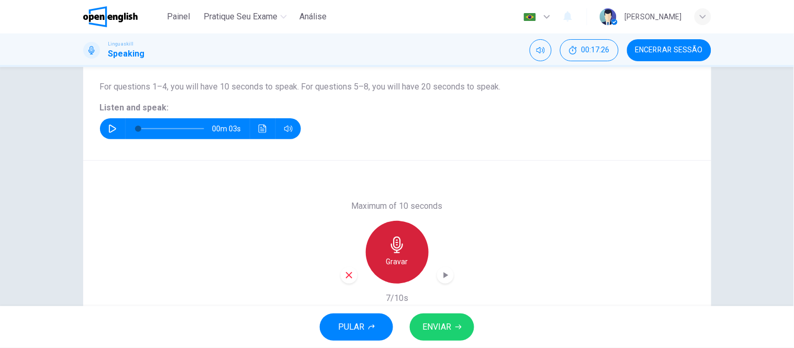
click at [397, 248] on icon "button" at bounding box center [397, 245] width 12 height 17
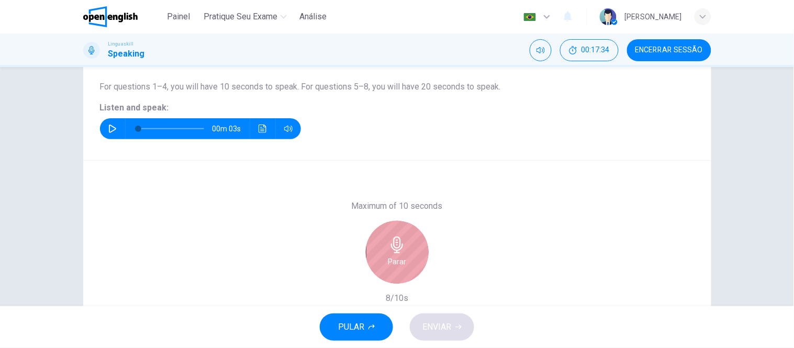
click at [393, 245] on icon "button" at bounding box center [397, 245] width 17 height 17
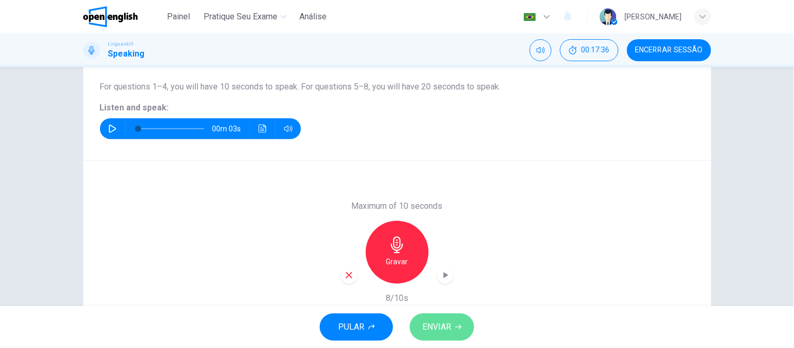
click at [448, 326] on span "ENVIAR" at bounding box center [436, 327] width 29 height 15
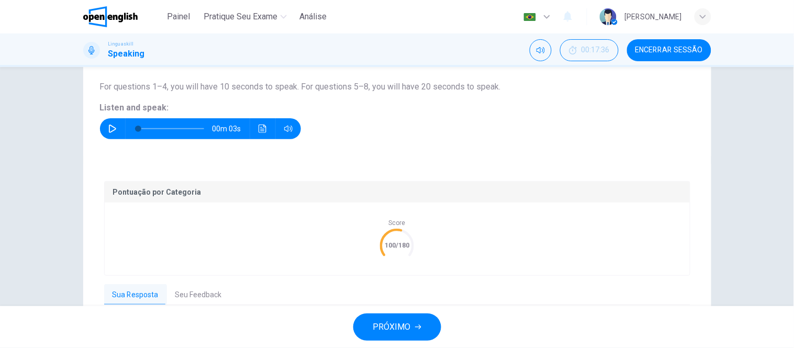
click at [189, 291] on button "Seu Feedback" at bounding box center [198, 295] width 63 height 22
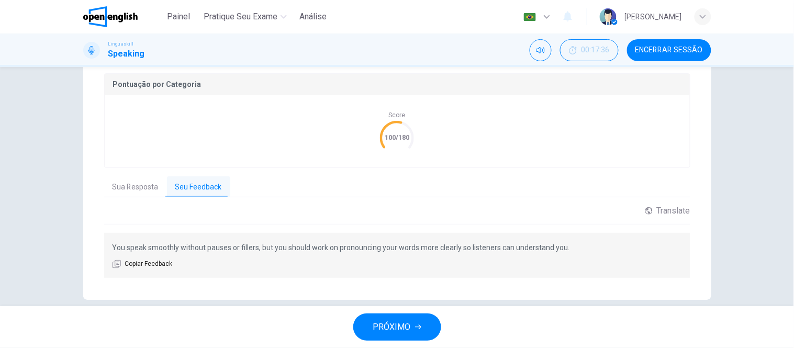
scroll to position [231, 0]
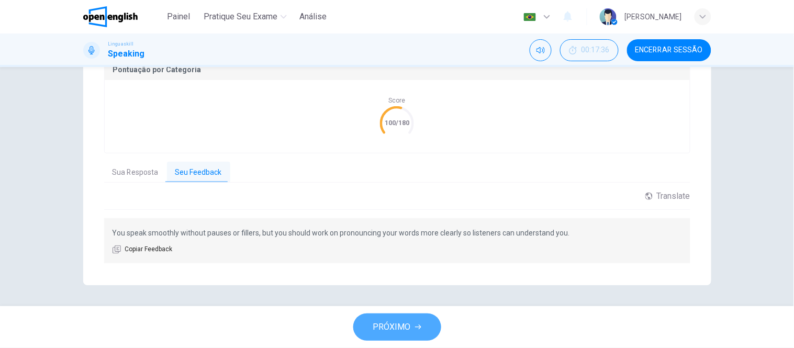
click at [404, 327] on span "PRÓXIMO" at bounding box center [392, 327] width 38 height 15
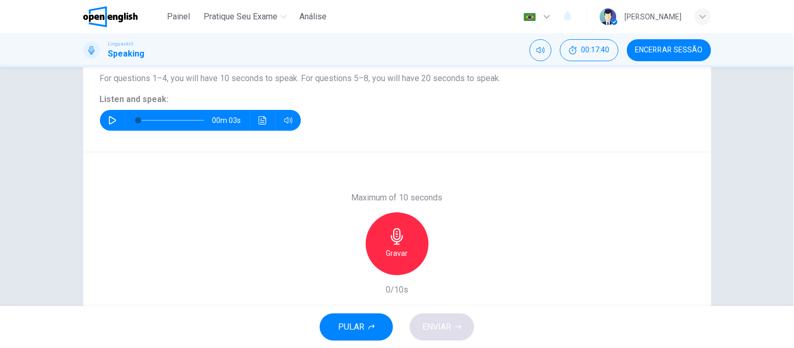
scroll to position [58, 0]
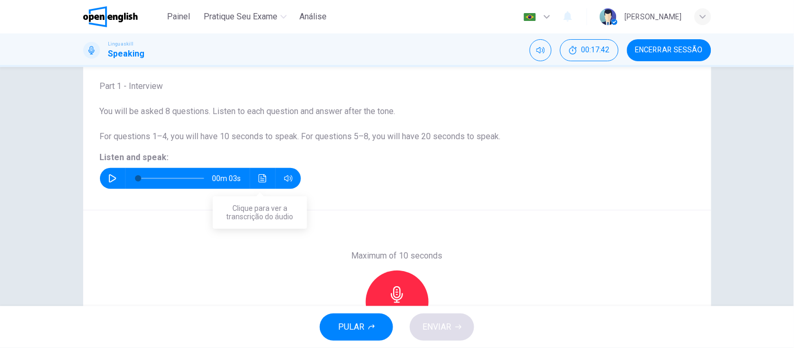
click at [259, 177] on icon "Clique para ver a transcrição do áudio" at bounding box center [263, 178] width 8 height 8
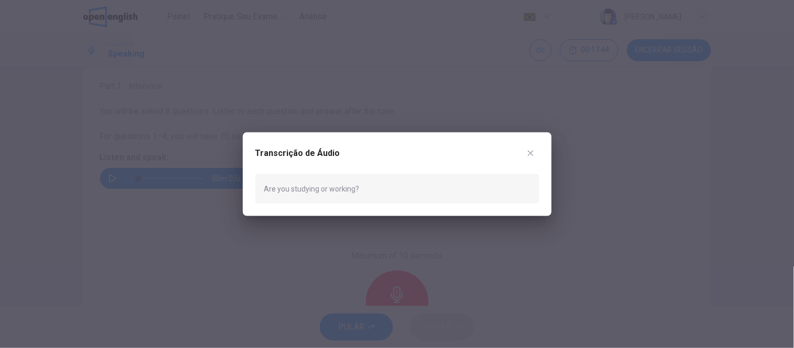
click at [108, 178] on div at bounding box center [397, 174] width 794 height 348
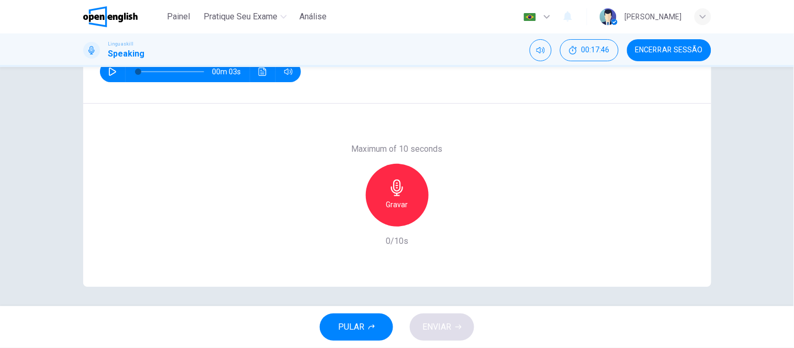
scroll to position [166, 0]
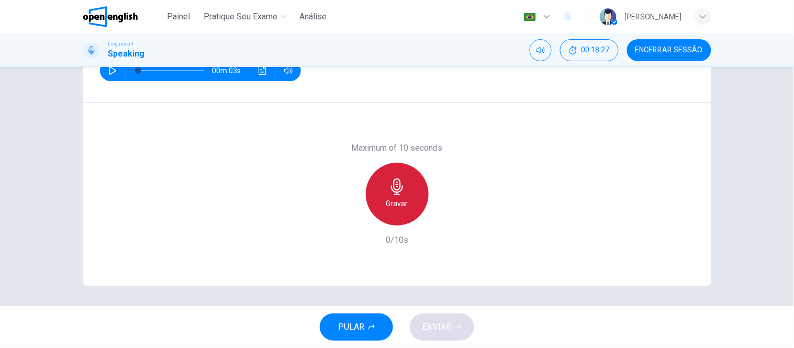
click at [396, 188] on icon "button" at bounding box center [397, 186] width 12 height 17
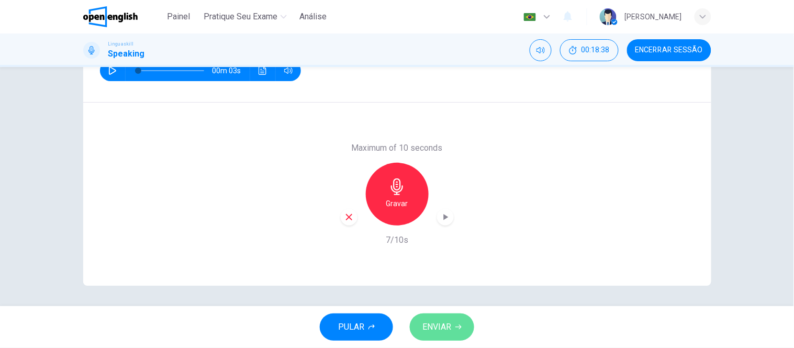
click at [433, 326] on span "ENVIAR" at bounding box center [436, 327] width 29 height 15
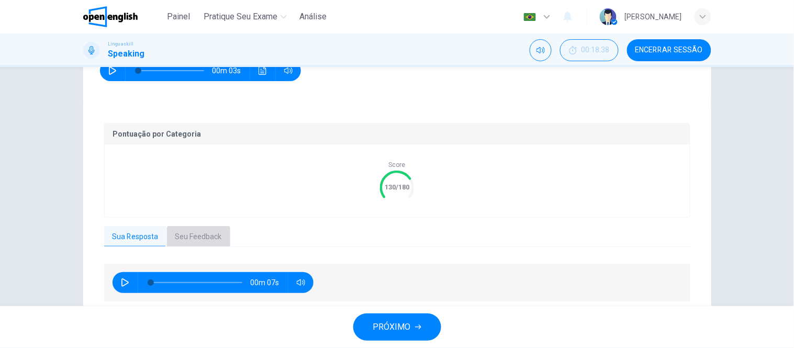
click at [200, 237] on button "Seu Feedback" at bounding box center [198, 237] width 63 height 22
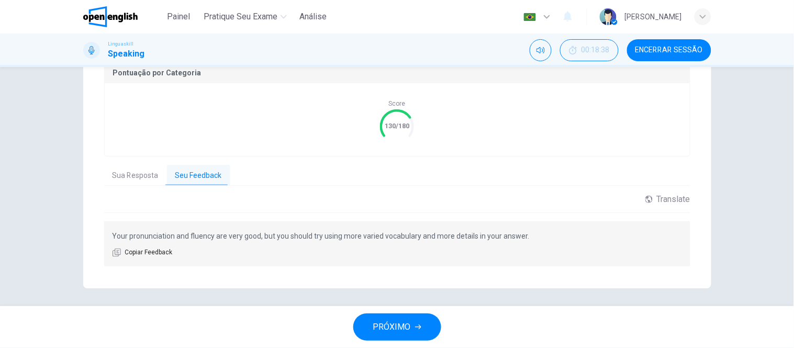
scroll to position [231, 0]
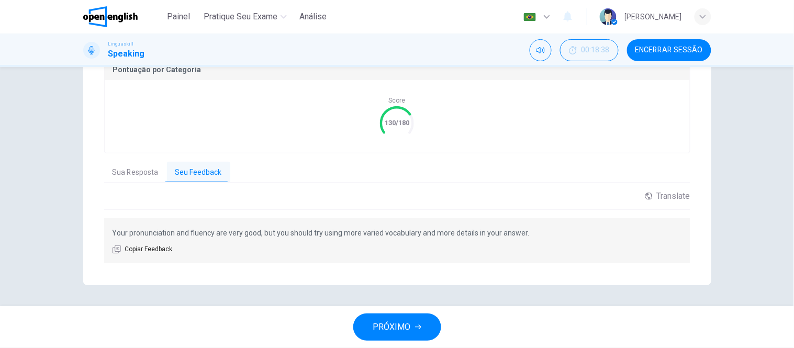
click at [400, 328] on span "PRÓXIMO" at bounding box center [392, 327] width 38 height 15
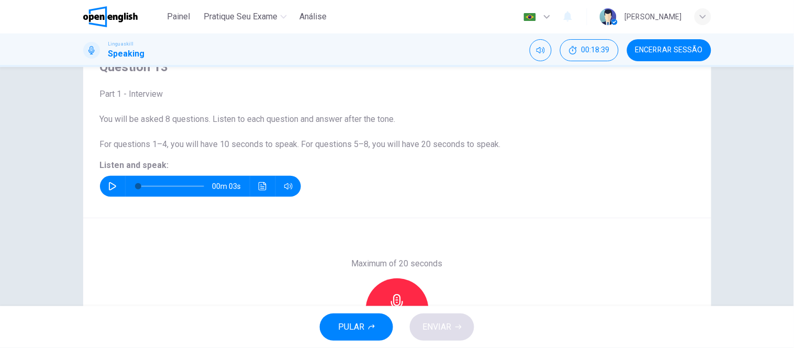
scroll to position [50, 0]
click at [107, 182] on button "button" at bounding box center [112, 186] width 17 height 21
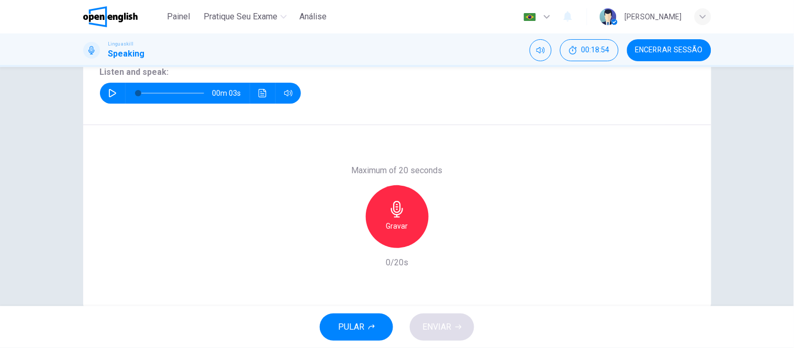
scroll to position [166, 0]
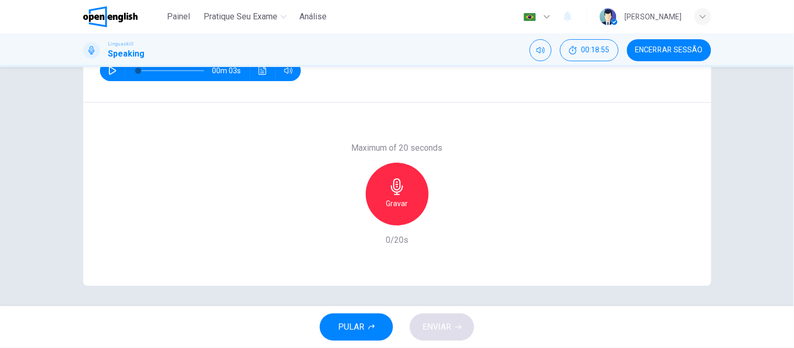
click at [391, 200] on h6 "Gravar" at bounding box center [397, 203] width 22 height 13
click at [380, 197] on div "Parar" at bounding box center [397, 194] width 63 height 63
click at [441, 332] on span "ENVIAR" at bounding box center [436, 327] width 29 height 15
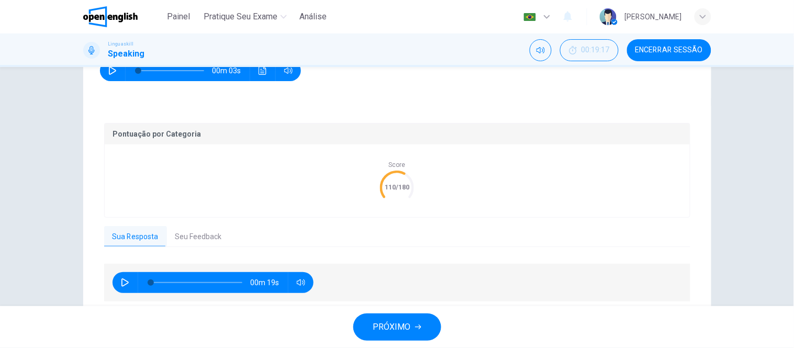
click at [189, 238] on button "Seu Feedback" at bounding box center [198, 237] width 63 height 22
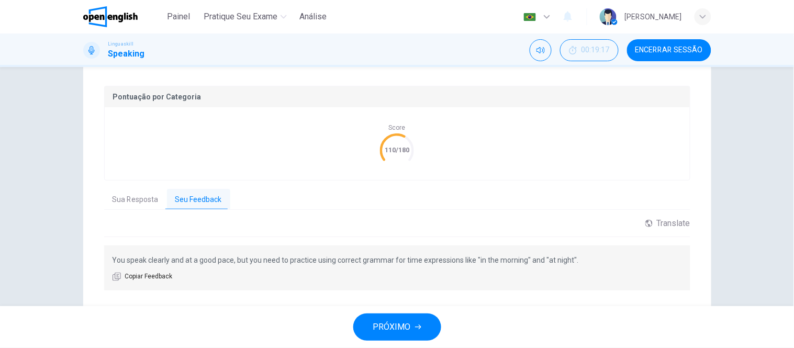
scroll to position [224, 0]
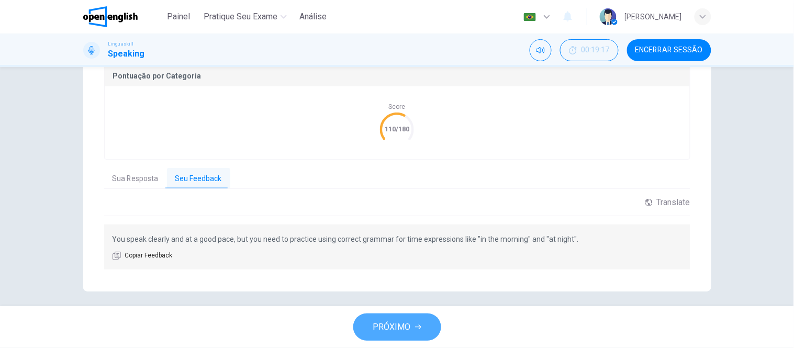
click at [396, 331] on span "PRÓXIMO" at bounding box center [392, 327] width 38 height 15
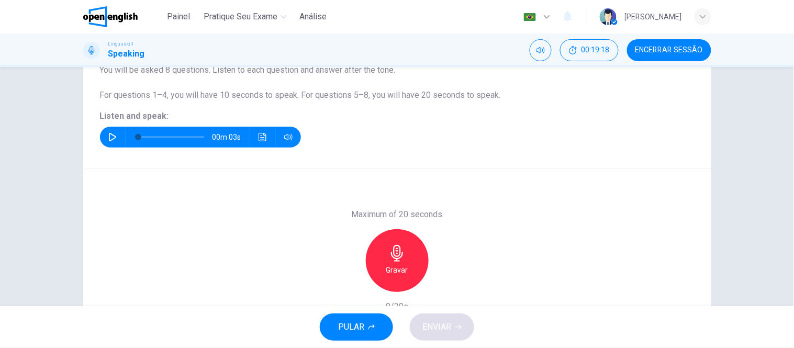
scroll to position [0, 0]
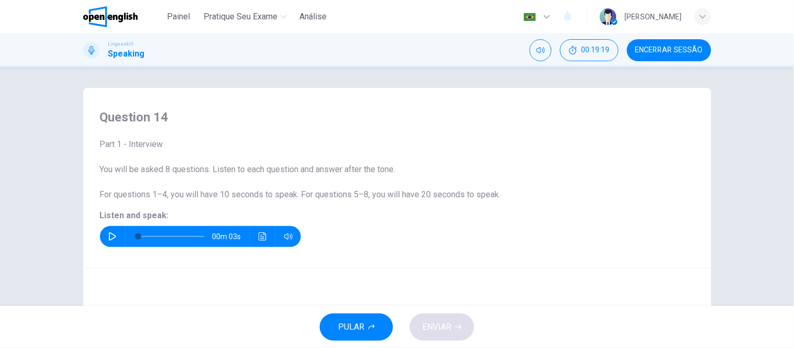
click at [260, 239] on icon "Clique para ver a transcrição do áudio" at bounding box center [263, 236] width 8 height 8
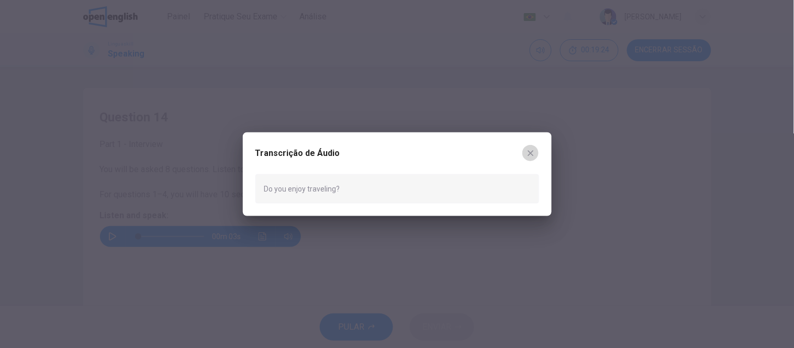
click at [532, 151] on icon "button" at bounding box center [531, 153] width 6 height 6
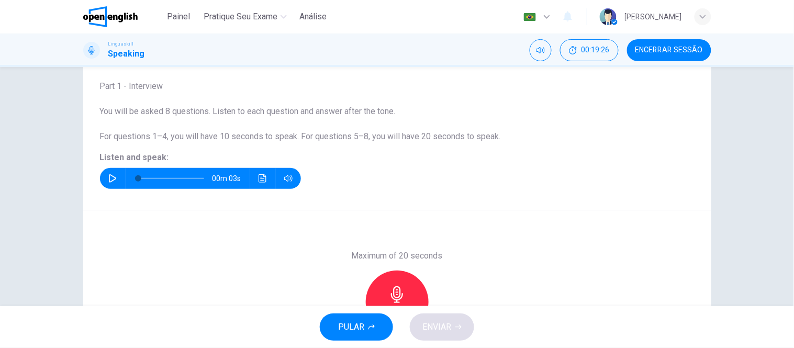
scroll to position [116, 0]
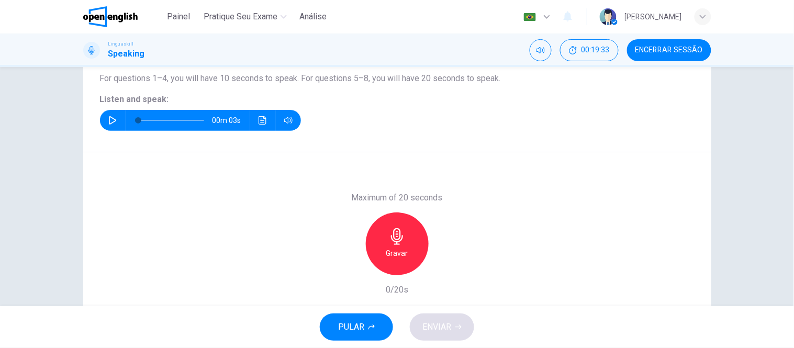
click at [394, 249] on h6 "Gravar" at bounding box center [397, 253] width 22 height 13
click at [393, 239] on icon "button" at bounding box center [397, 236] width 12 height 17
drag, startPoint x: 435, startPoint y: 326, endPoint x: 434, endPoint y: 320, distance: 5.9
click at [435, 325] on span "ENVIAR" at bounding box center [436, 327] width 29 height 15
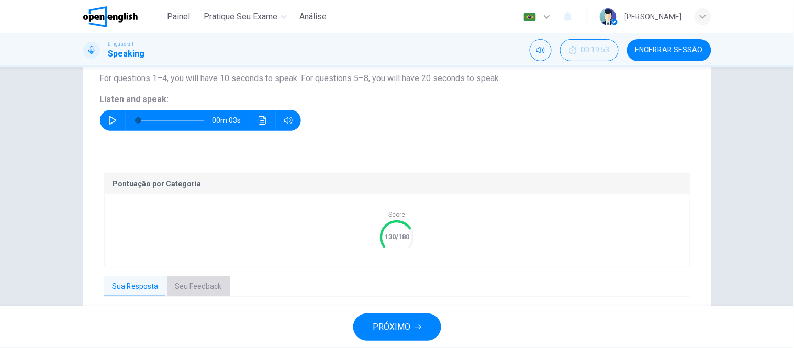
click at [210, 281] on button "Seu Feedback" at bounding box center [198, 287] width 63 height 22
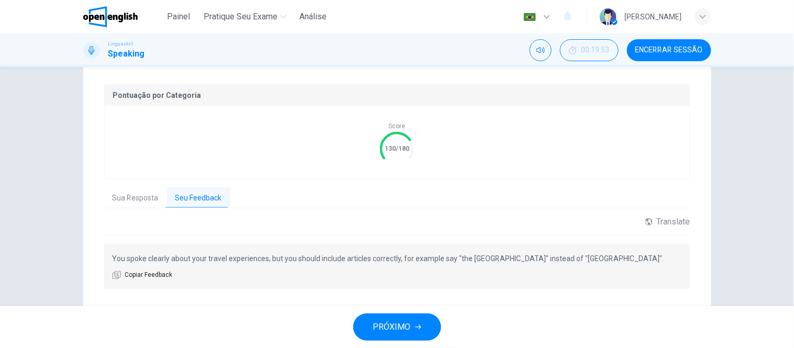
scroll to position [231, 0]
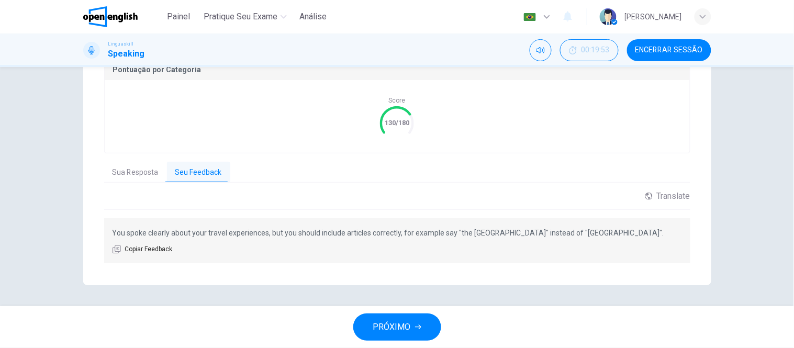
click at [395, 325] on span "PRÓXIMO" at bounding box center [392, 327] width 38 height 15
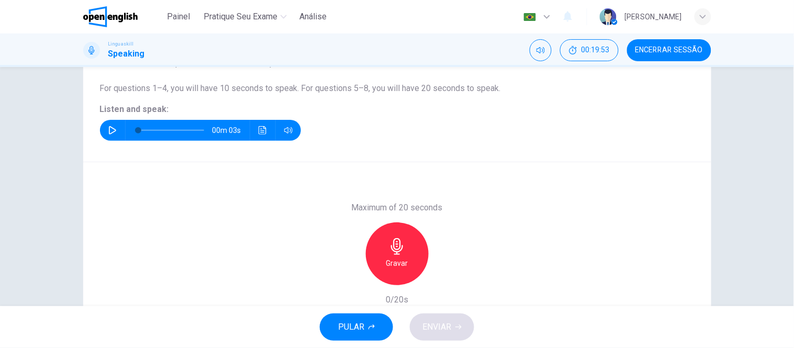
scroll to position [0, 0]
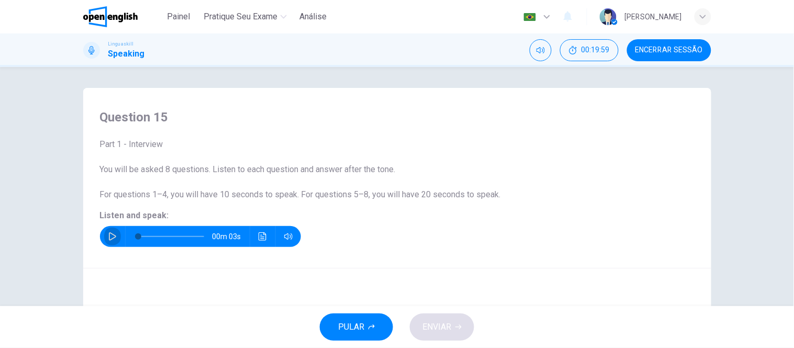
drag, startPoint x: 110, startPoint y: 233, endPoint x: 154, endPoint y: 232, distance: 44.0
click at [110, 234] on icon "button" at bounding box center [112, 236] width 8 height 8
click at [262, 237] on icon "Clique para ver a transcrição do áudio" at bounding box center [263, 236] width 8 height 8
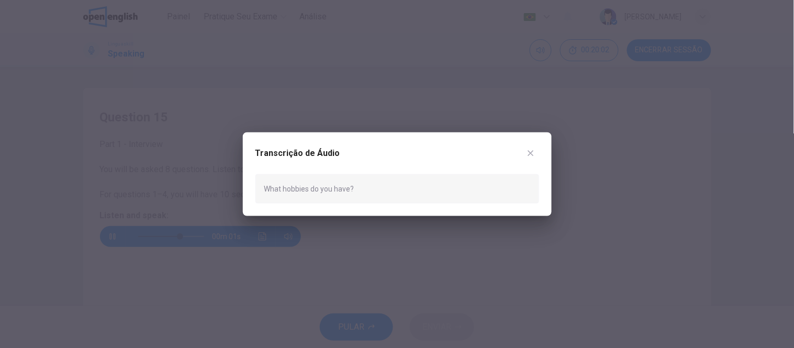
type input "*"
click at [531, 153] on icon "button" at bounding box center [531, 153] width 8 height 8
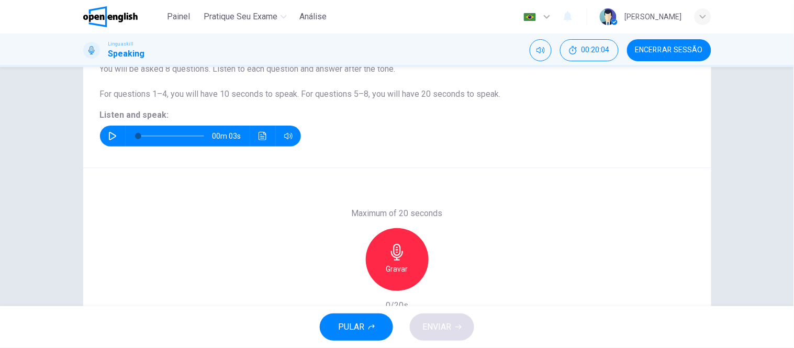
scroll to position [116, 0]
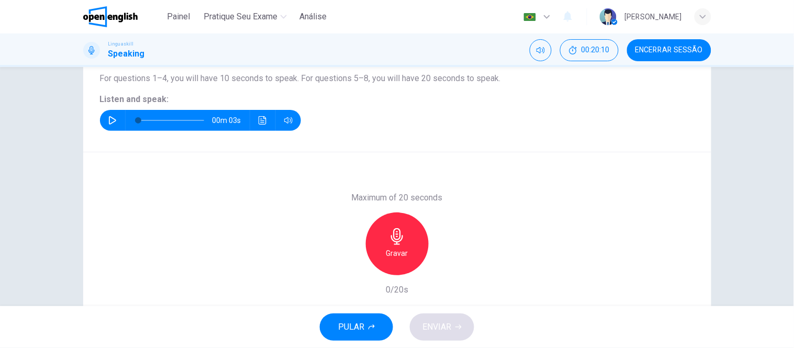
click at [391, 242] on icon "button" at bounding box center [397, 236] width 17 height 17
click at [398, 242] on icon "button" at bounding box center [397, 236] width 17 height 17
click at [442, 331] on span "ENVIAR" at bounding box center [436, 327] width 29 height 15
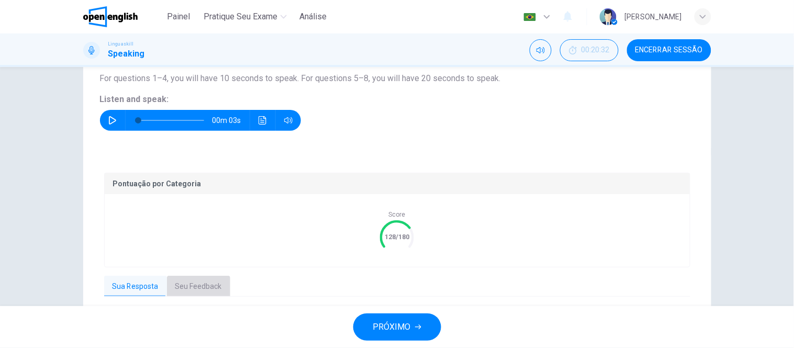
click at [206, 279] on button "Seu Feedback" at bounding box center [198, 287] width 63 height 22
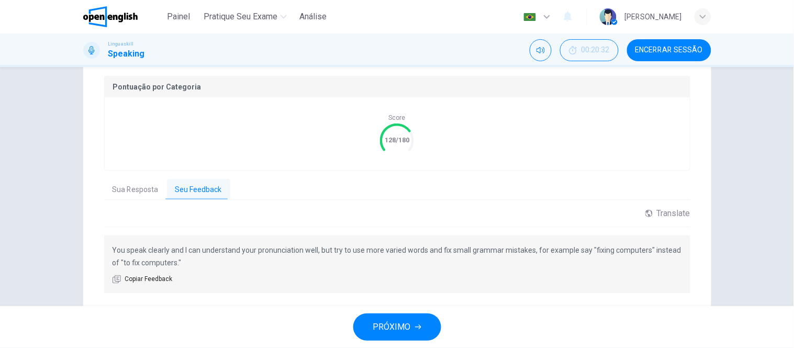
scroll to position [232, 0]
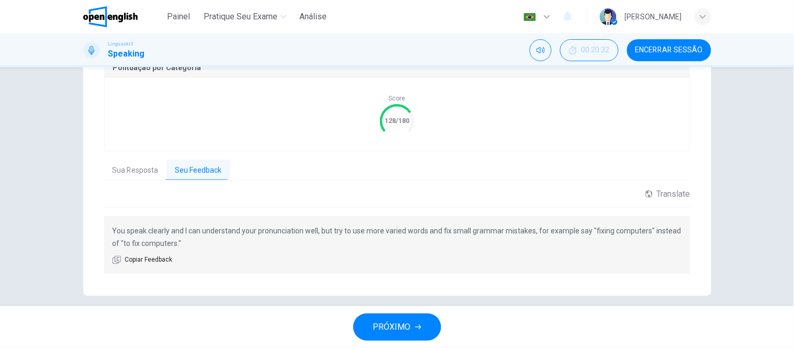
click at [405, 324] on span "PRÓXIMO" at bounding box center [392, 327] width 38 height 15
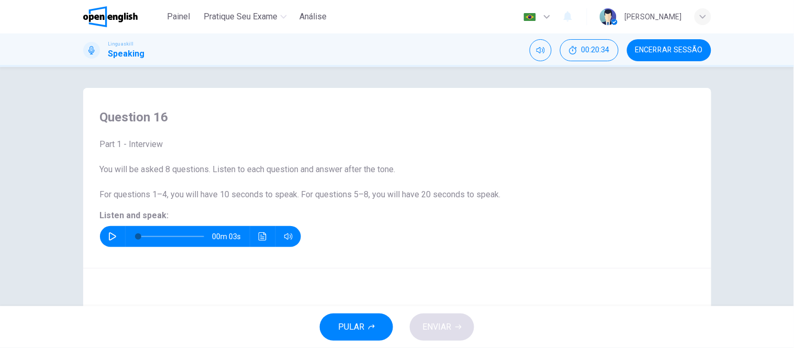
scroll to position [58, 0]
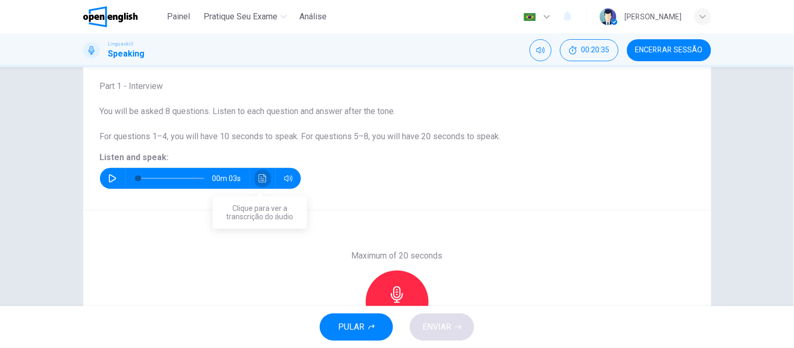
click at [263, 181] on icon "Clique para ver a transcrição do áudio" at bounding box center [263, 178] width 8 height 8
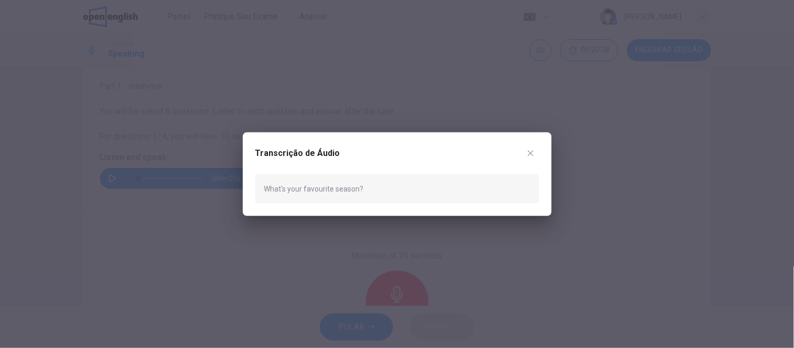
click at [531, 151] on icon "button" at bounding box center [531, 153] width 8 height 8
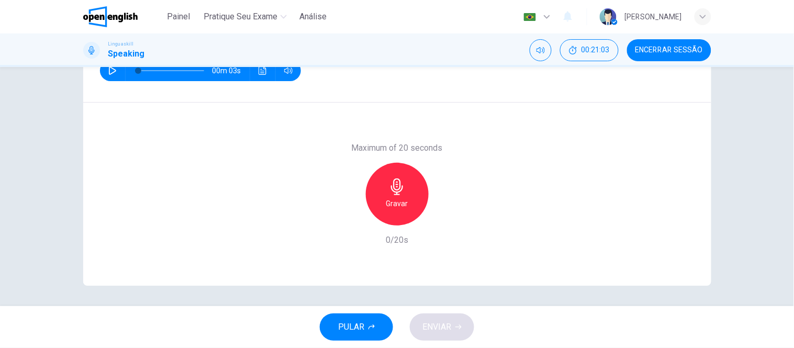
scroll to position [108, 0]
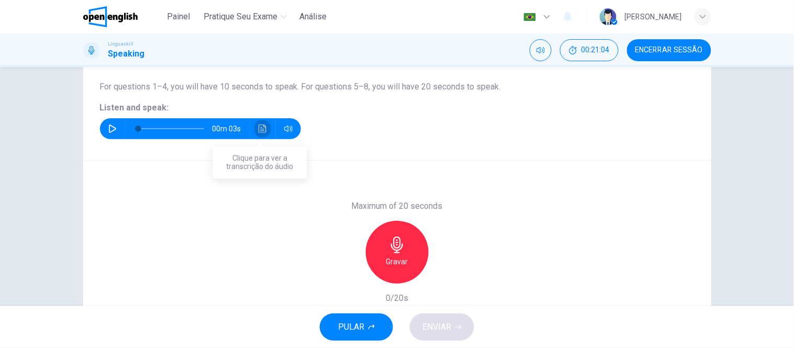
click at [259, 129] on icon "Clique para ver a transcrição do áudio" at bounding box center [263, 129] width 8 height 8
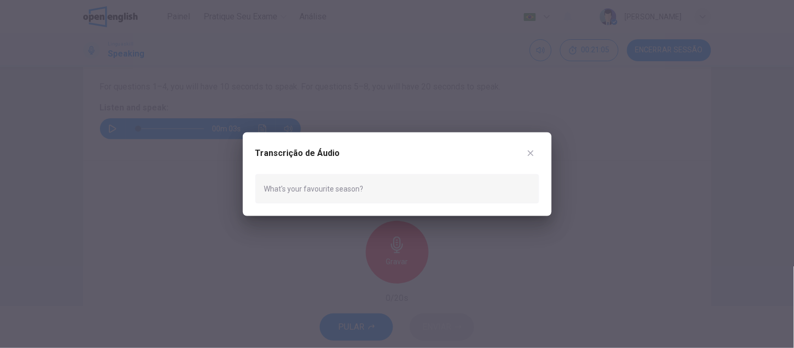
click at [259, 129] on div at bounding box center [397, 174] width 794 height 348
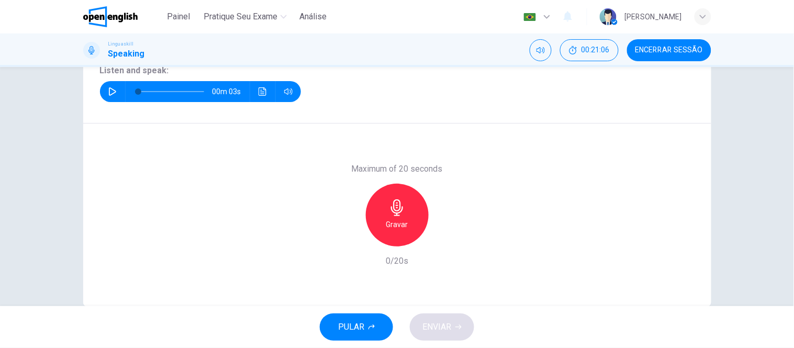
scroll to position [166, 0]
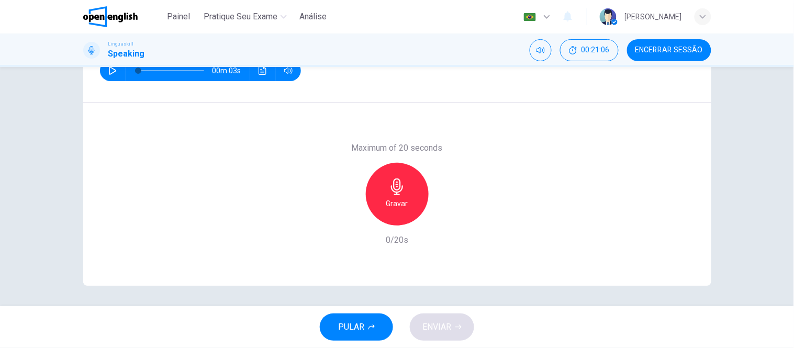
click at [389, 188] on icon "button" at bounding box center [397, 186] width 17 height 17
click at [400, 194] on icon "button" at bounding box center [397, 186] width 17 height 17
click at [437, 325] on span "ENVIAR" at bounding box center [436, 327] width 29 height 15
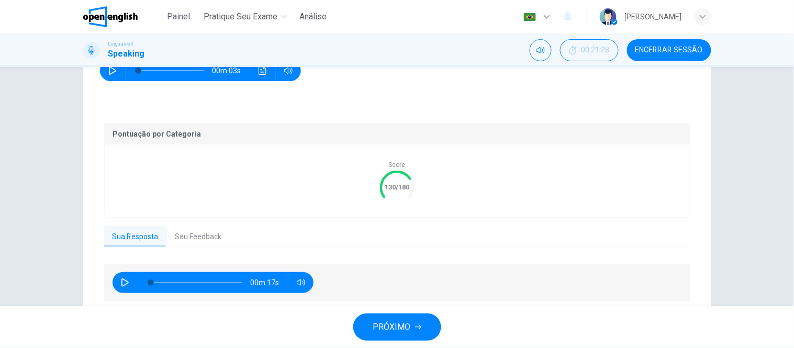
click at [199, 226] on button "Seu Feedback" at bounding box center [198, 237] width 63 height 22
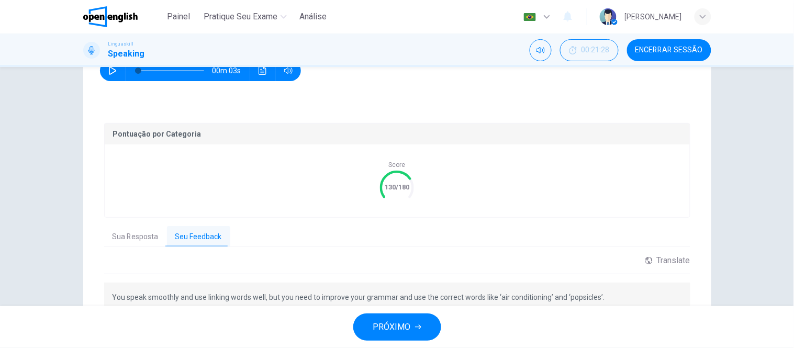
scroll to position [224, 0]
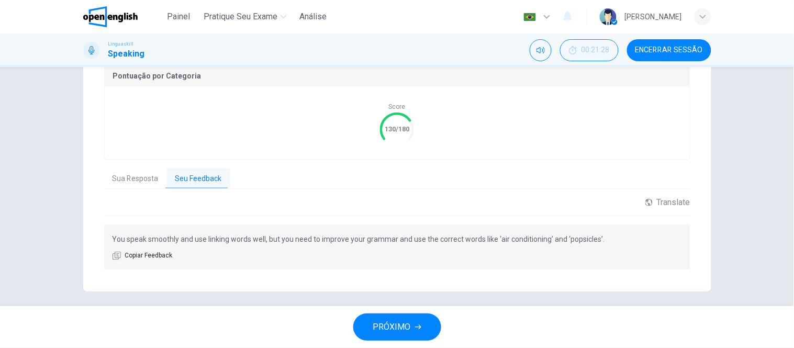
click at [385, 332] on span "PRÓXIMO" at bounding box center [392, 327] width 38 height 15
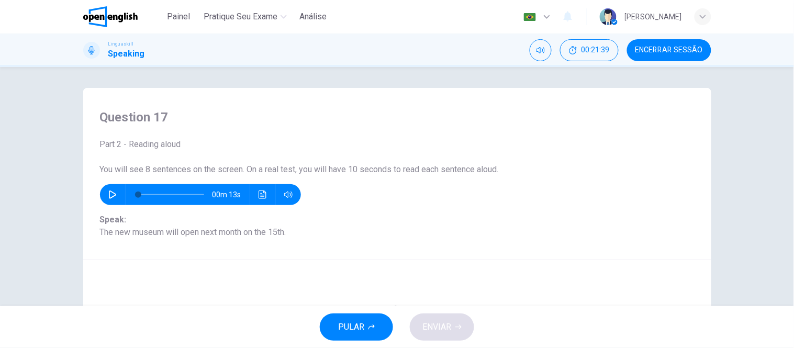
scroll to position [58, 0]
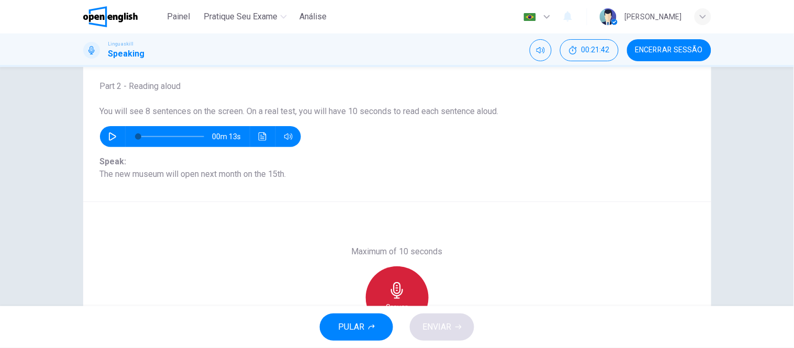
click at [401, 287] on icon "button" at bounding box center [397, 290] width 17 height 17
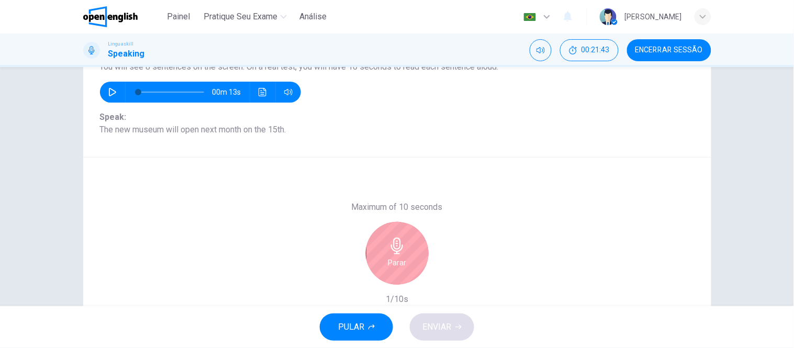
scroll to position [116, 0]
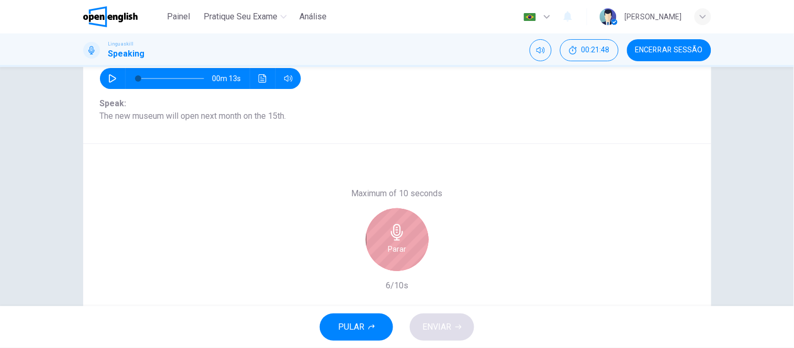
click at [396, 247] on h6 "Parar" at bounding box center [397, 249] width 18 height 13
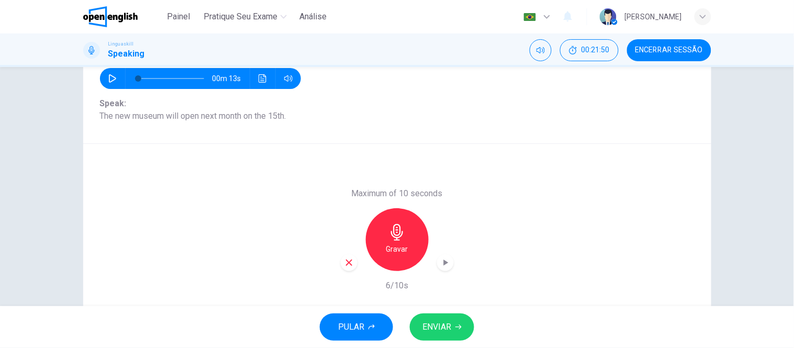
click at [444, 327] on span "ENVIAR" at bounding box center [436, 327] width 29 height 15
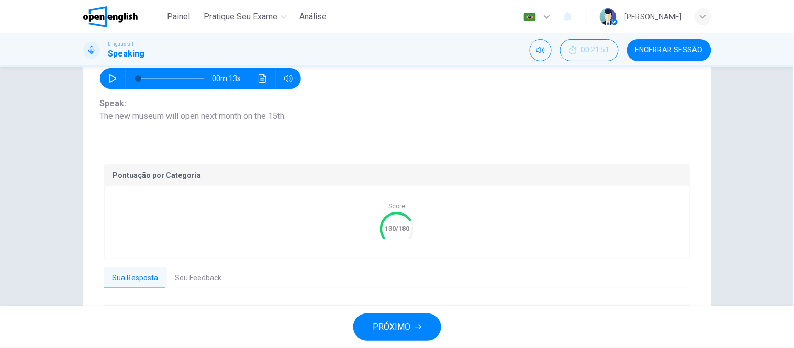
click at [389, 326] on span "PRÓXIMO" at bounding box center [392, 327] width 38 height 15
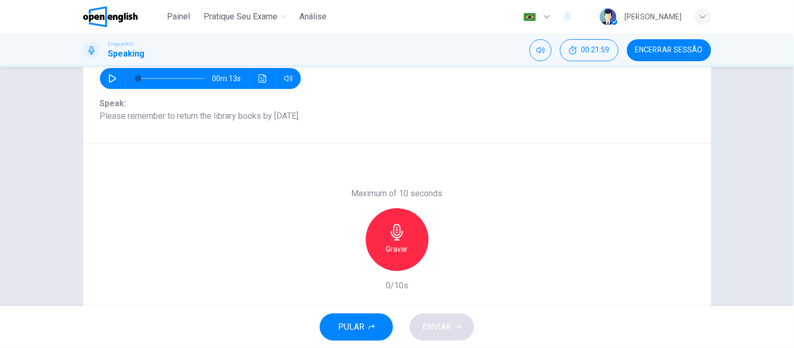
click at [402, 238] on icon "button" at bounding box center [397, 232] width 17 height 17
click at [438, 326] on span "ENVIAR" at bounding box center [436, 327] width 29 height 15
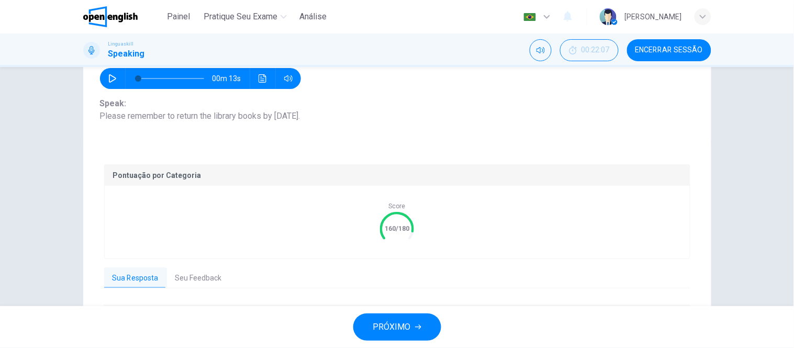
click at [407, 327] on span "PRÓXIMO" at bounding box center [392, 327] width 38 height 15
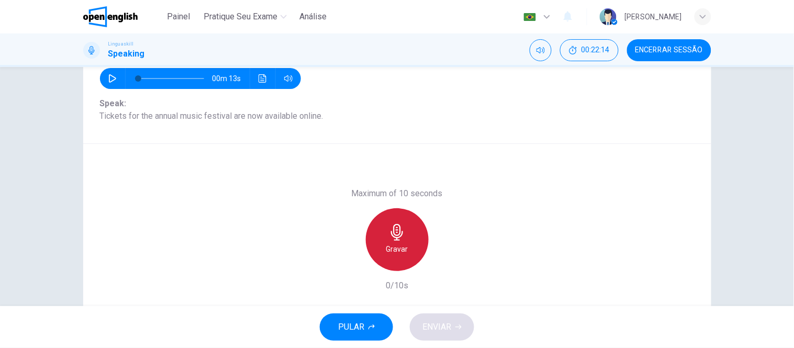
click at [390, 243] on h6 "Gravar" at bounding box center [397, 249] width 22 height 13
click at [390, 243] on h6 "Parar" at bounding box center [397, 249] width 18 height 13
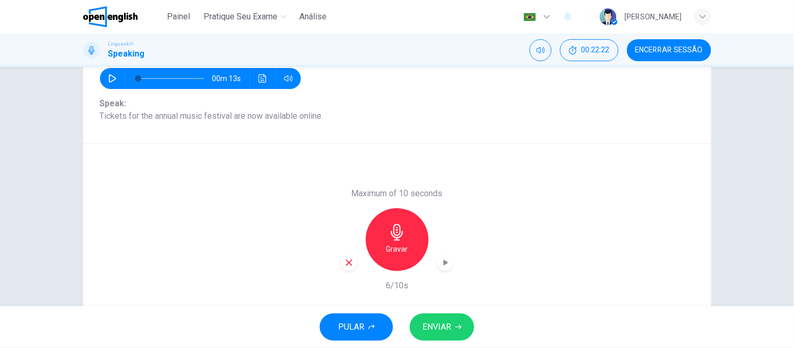
click at [434, 328] on span "ENVIAR" at bounding box center [436, 327] width 29 height 15
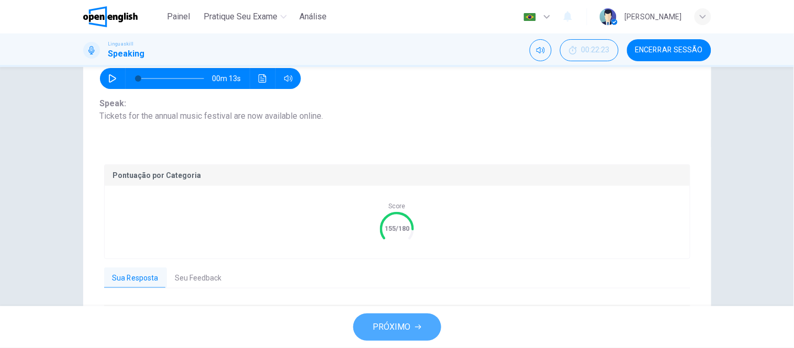
click at [435, 328] on button "PRÓXIMO" at bounding box center [397, 327] width 88 height 27
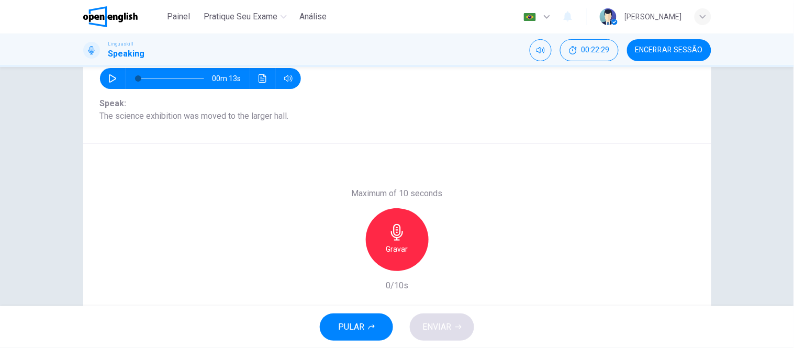
click at [390, 244] on h6 "Gravar" at bounding box center [397, 249] width 22 height 13
click at [391, 244] on h6 "Parar" at bounding box center [397, 249] width 18 height 13
click at [431, 327] on span "ENVIAR" at bounding box center [436, 327] width 29 height 15
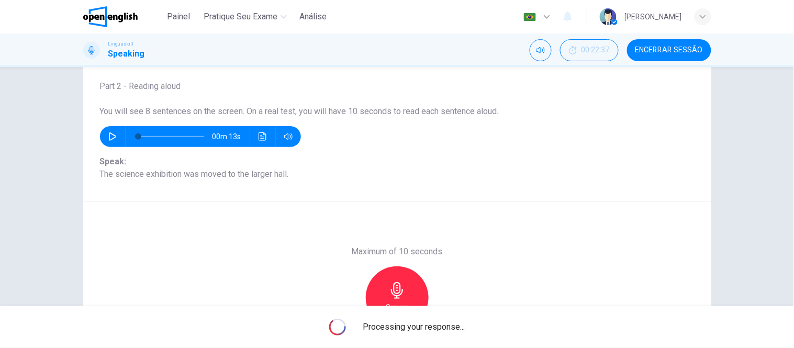
scroll to position [166, 0]
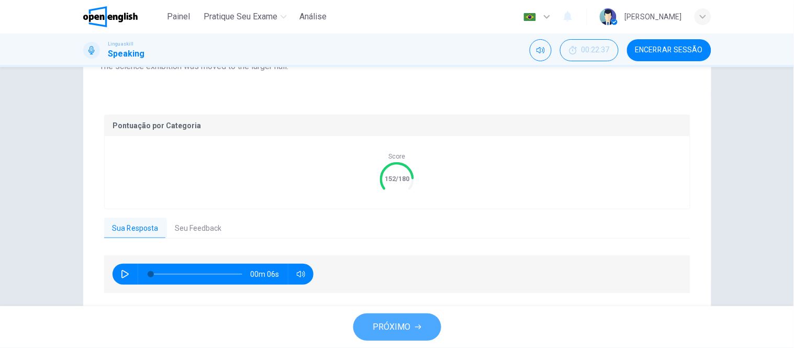
click at [373, 338] on button "PRÓXIMO" at bounding box center [397, 327] width 88 height 27
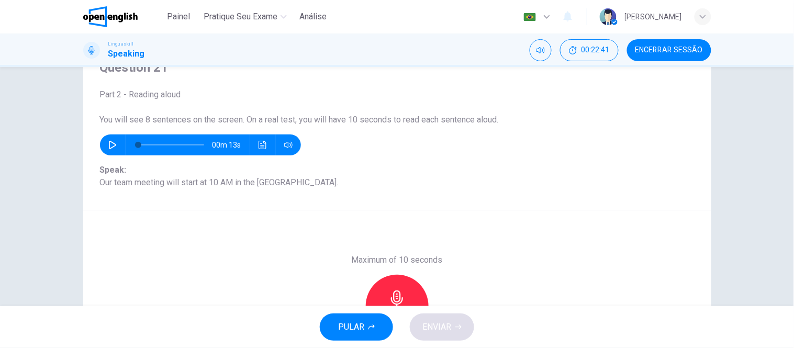
scroll to position [108, 0]
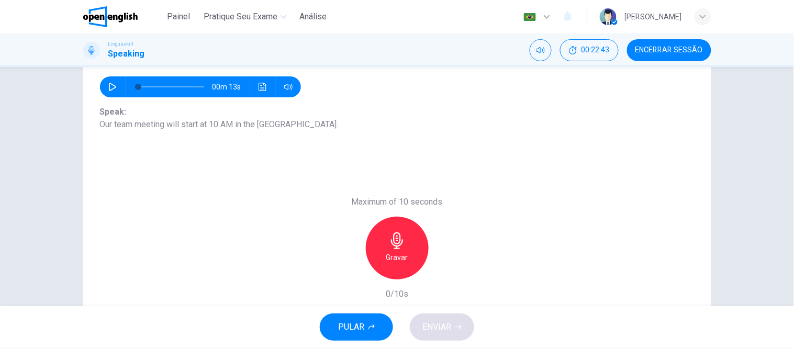
click at [386, 251] on h6 "Gravar" at bounding box center [397, 257] width 22 height 13
click at [380, 252] on div "Parar" at bounding box center [397, 248] width 63 height 63
click at [441, 322] on span "ENVIAR" at bounding box center [436, 327] width 29 height 15
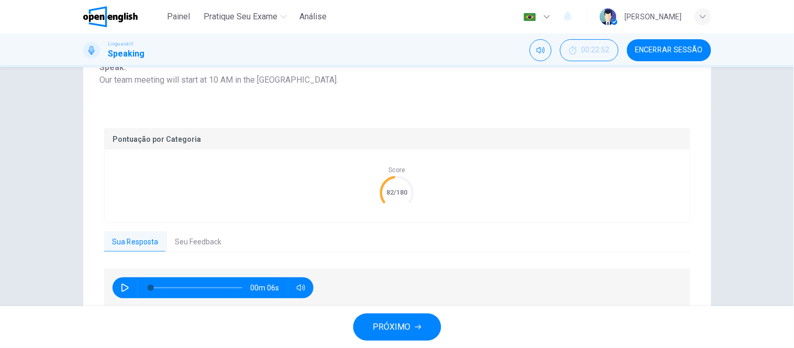
scroll to position [195, 0]
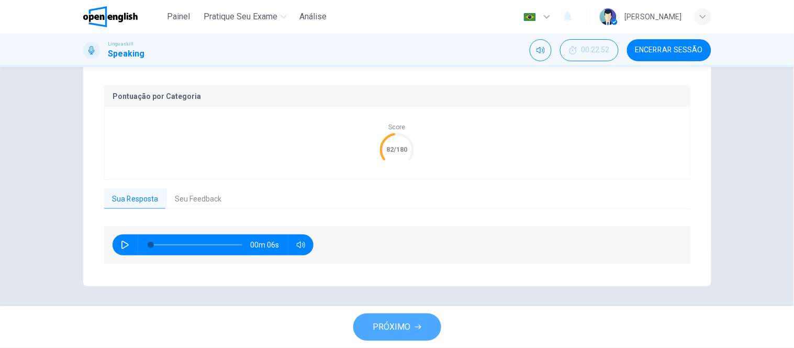
click at [416, 330] on icon "button" at bounding box center [418, 327] width 6 height 6
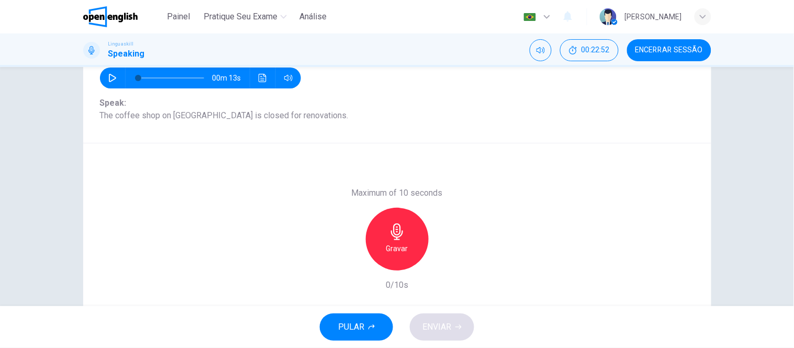
scroll to position [50, 0]
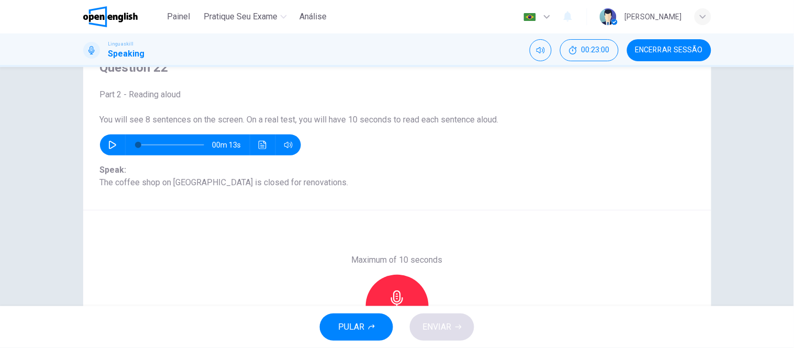
click at [393, 294] on icon "button" at bounding box center [397, 298] width 17 height 17
click at [393, 294] on icon "button" at bounding box center [397, 298] width 12 height 17
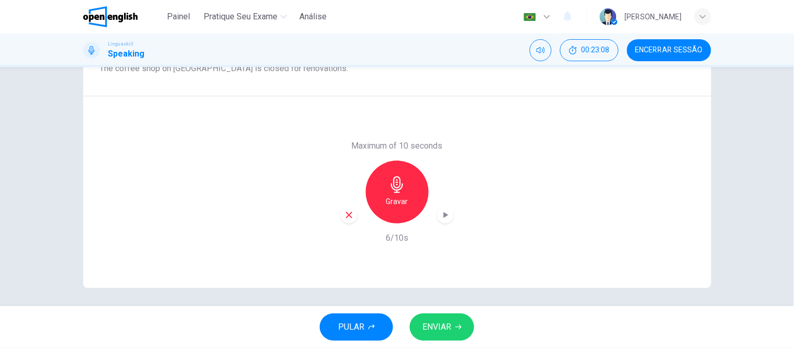
scroll to position [166, 0]
click at [451, 318] on button "ENVIAR" at bounding box center [442, 327] width 64 height 27
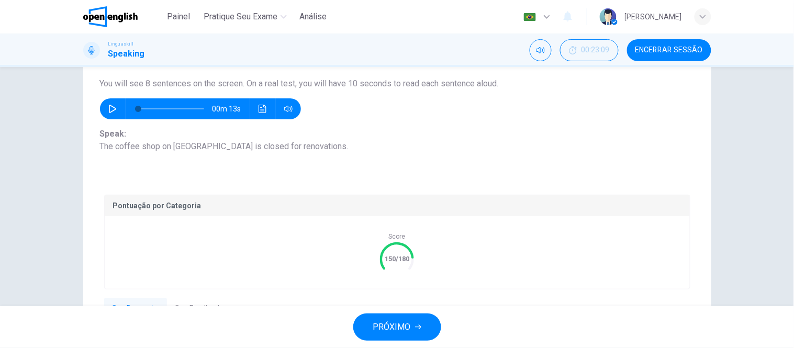
scroll to position [80, 0]
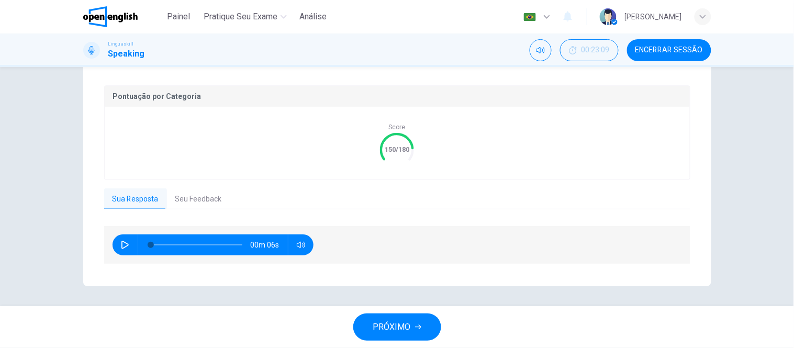
click at [411, 328] on button "PRÓXIMO" at bounding box center [397, 327] width 88 height 27
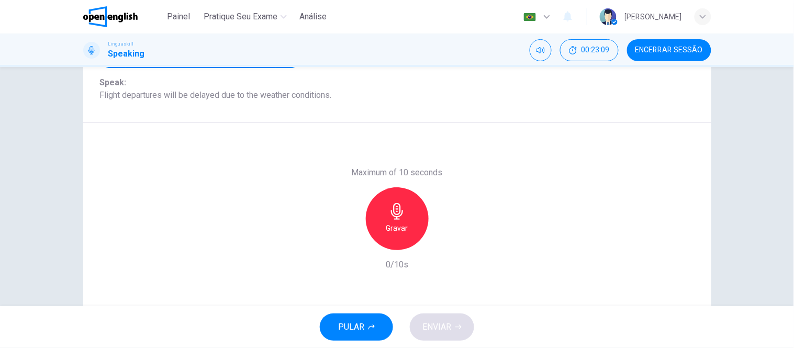
scroll to position [108, 0]
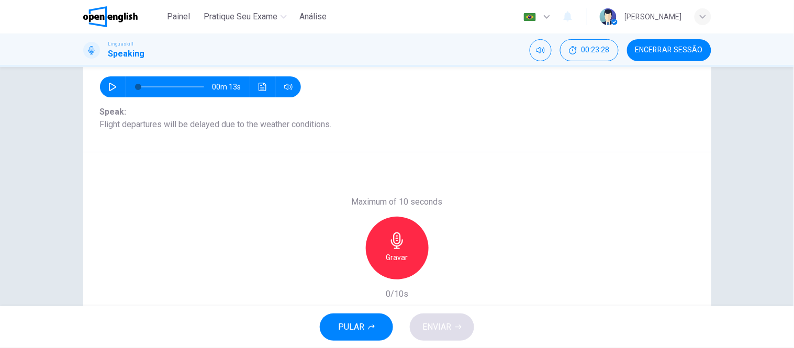
click at [404, 254] on h6 "Gravar" at bounding box center [397, 257] width 22 height 13
click at [404, 254] on div "Parar" at bounding box center [397, 248] width 63 height 63
click at [435, 325] on span "ENVIAR" at bounding box center [436, 327] width 29 height 15
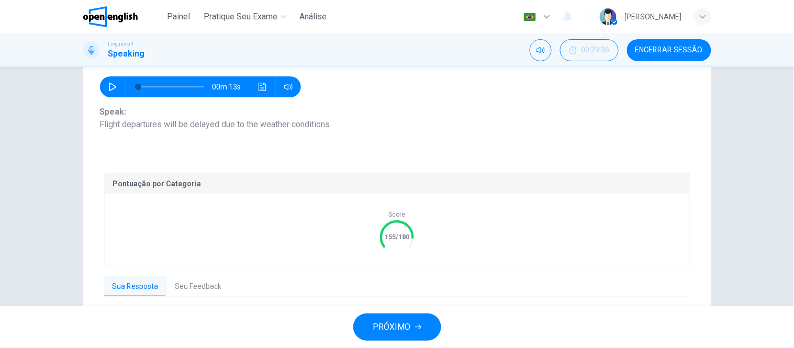
click at [404, 326] on span "PRÓXIMO" at bounding box center [392, 327] width 38 height 15
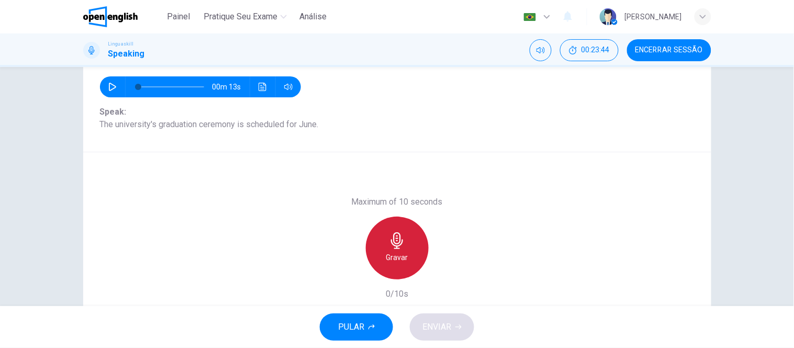
click at [398, 255] on h6 "Gravar" at bounding box center [397, 257] width 22 height 13
click at [398, 255] on h6 "Parar" at bounding box center [397, 257] width 18 height 13
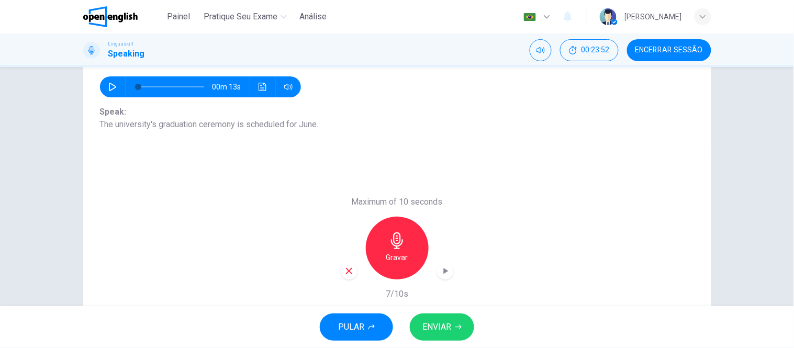
scroll to position [0, 0]
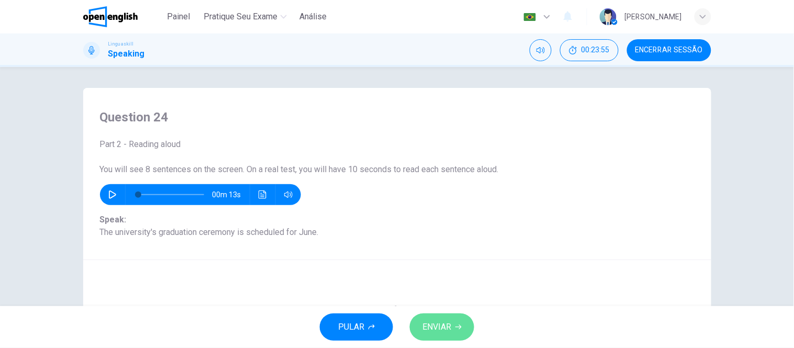
click at [451, 328] on span "ENVIAR" at bounding box center [436, 327] width 29 height 15
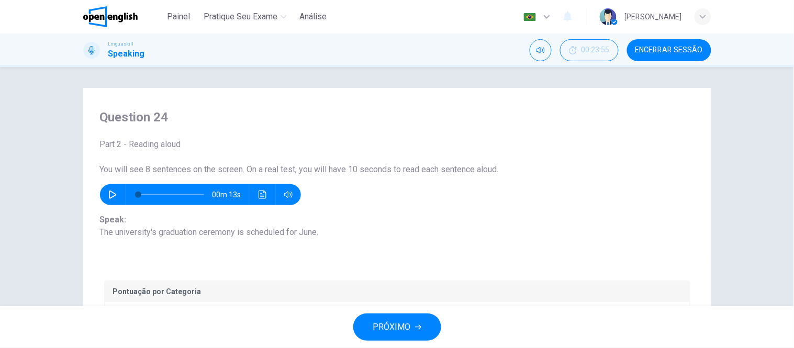
click at [388, 327] on span "PRÓXIMO" at bounding box center [392, 327] width 38 height 15
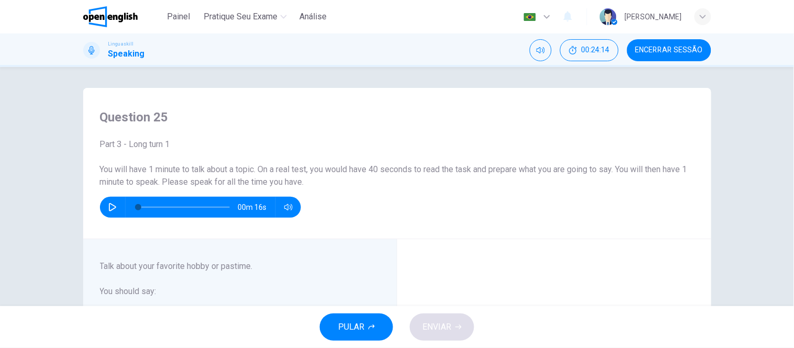
click at [677, 50] on span "Encerrar Sessão" at bounding box center [669, 50] width 68 height 8
